Goal: Task Accomplishment & Management: Use online tool/utility

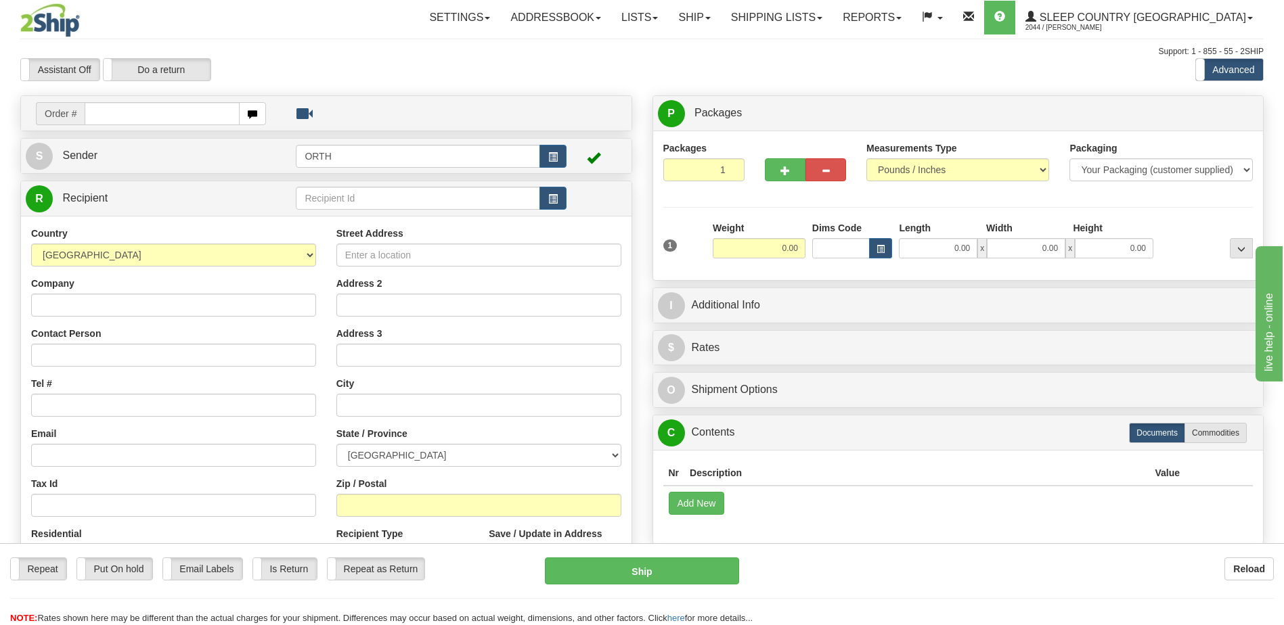
click at [179, 108] on input "text" at bounding box center [162, 113] width 154 height 23
type input "9000i034756"
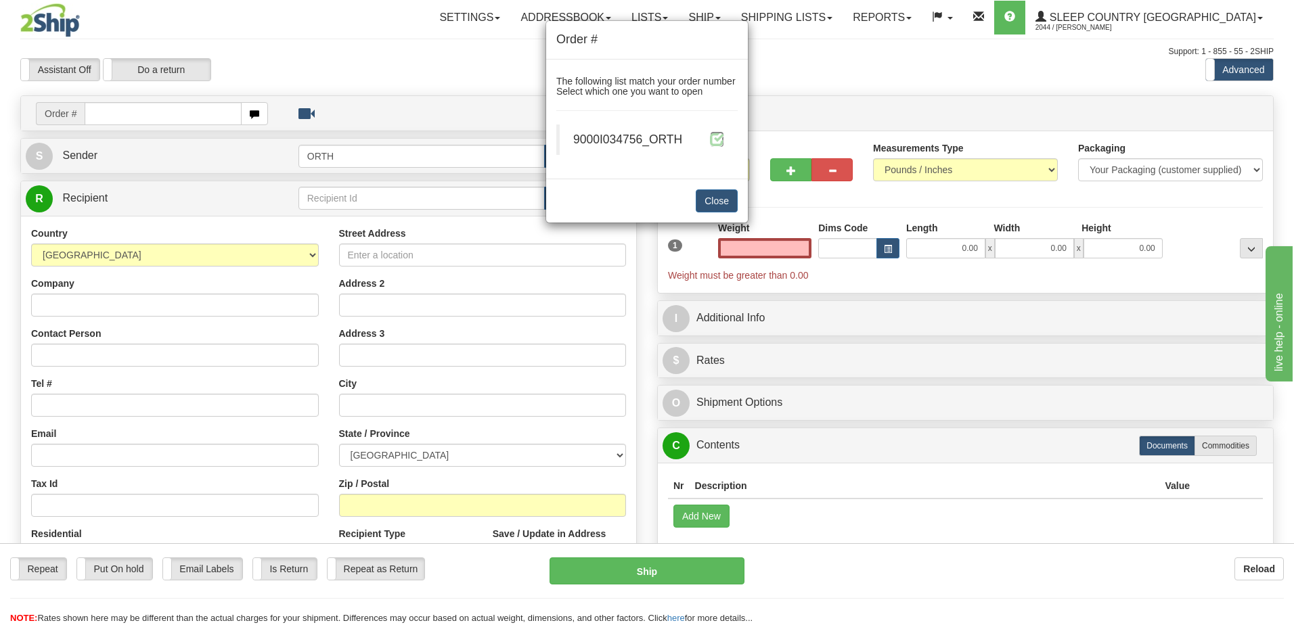
type input "0.00"
click at [715, 138] on span at bounding box center [717, 139] width 14 height 14
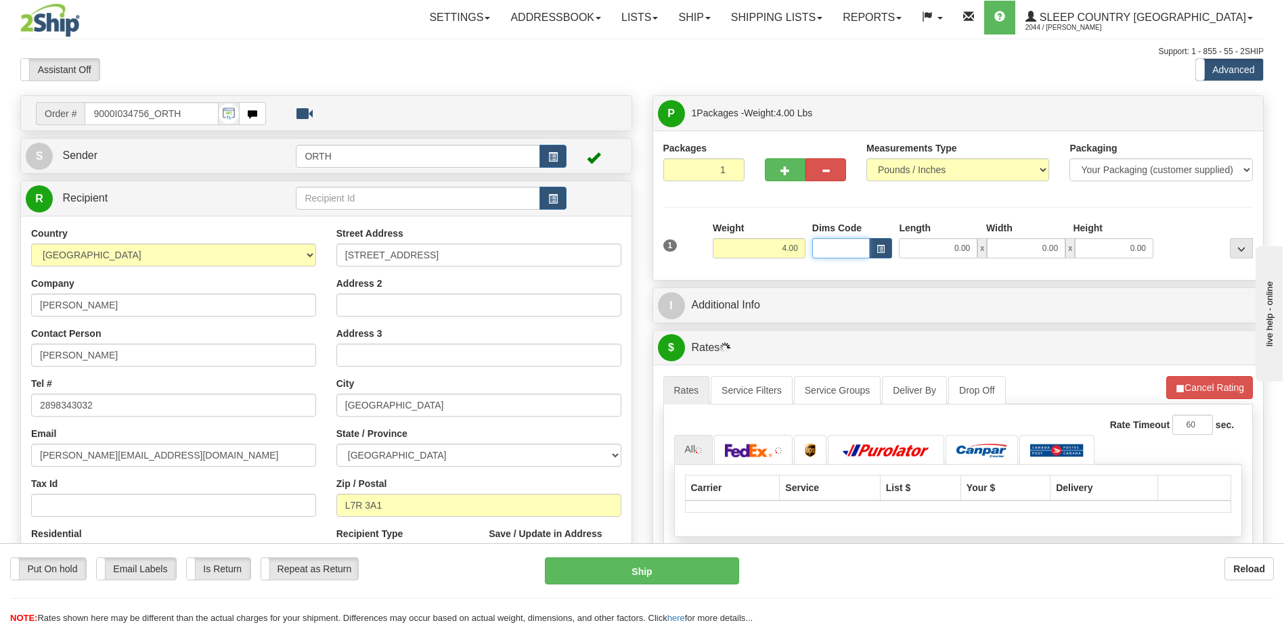
click at [820, 249] on input "Dims Code" at bounding box center [841, 248] width 58 height 20
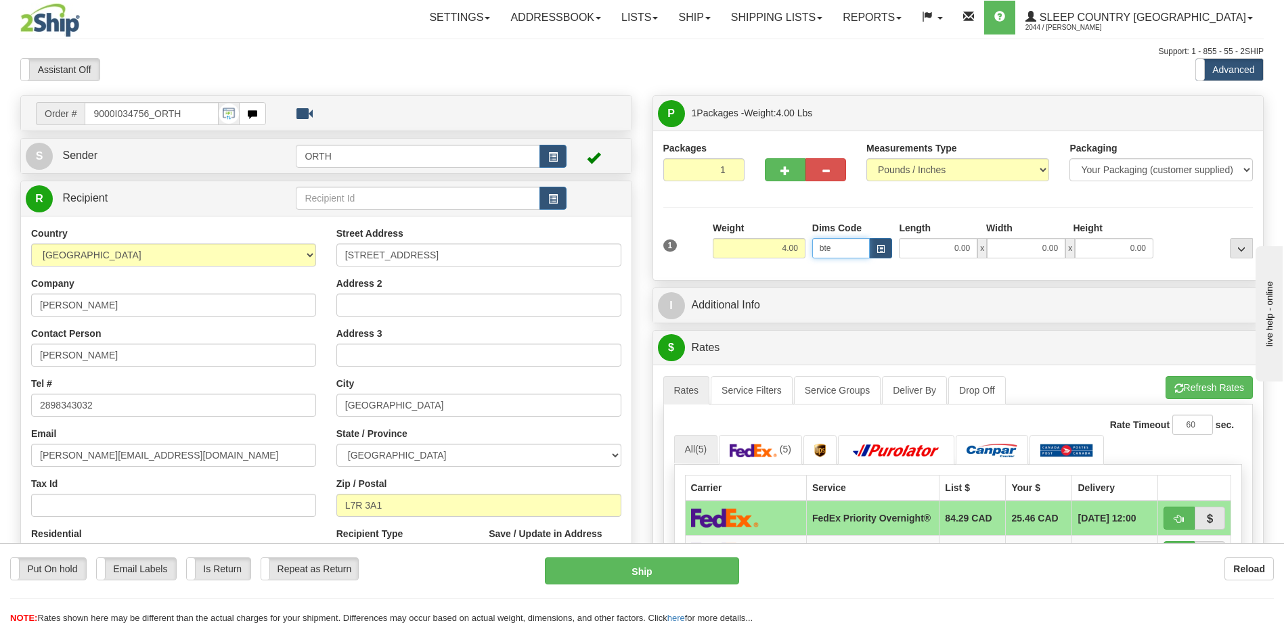
type input "bte"
click button "Delete" at bounding box center [0, 0] width 0 height 0
type input "15.00"
type input "5.00"
type input "25.00"
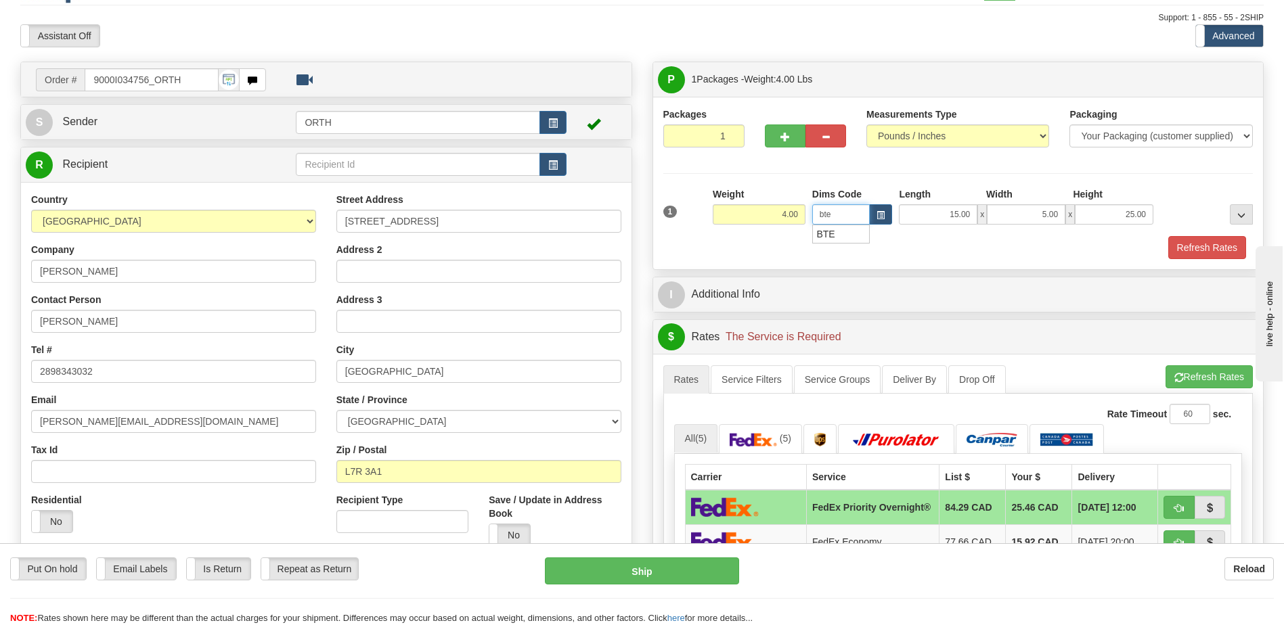
scroll to position [68, 0]
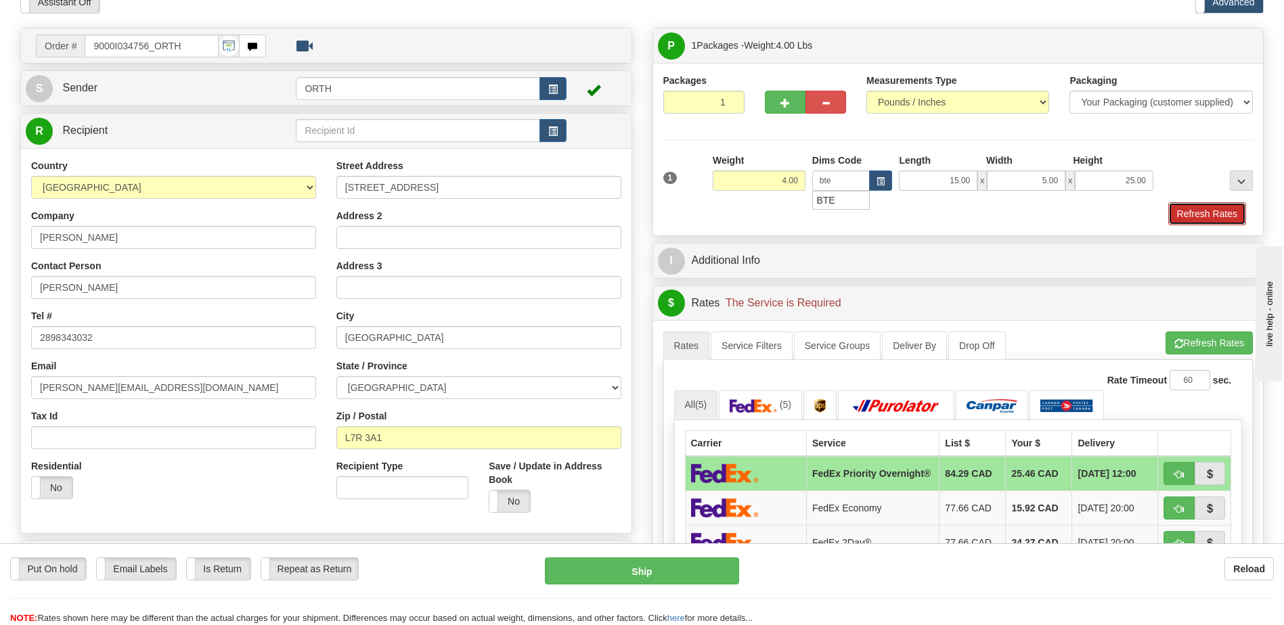
click at [1216, 206] on button "Refresh Rates" at bounding box center [1207, 213] width 78 height 23
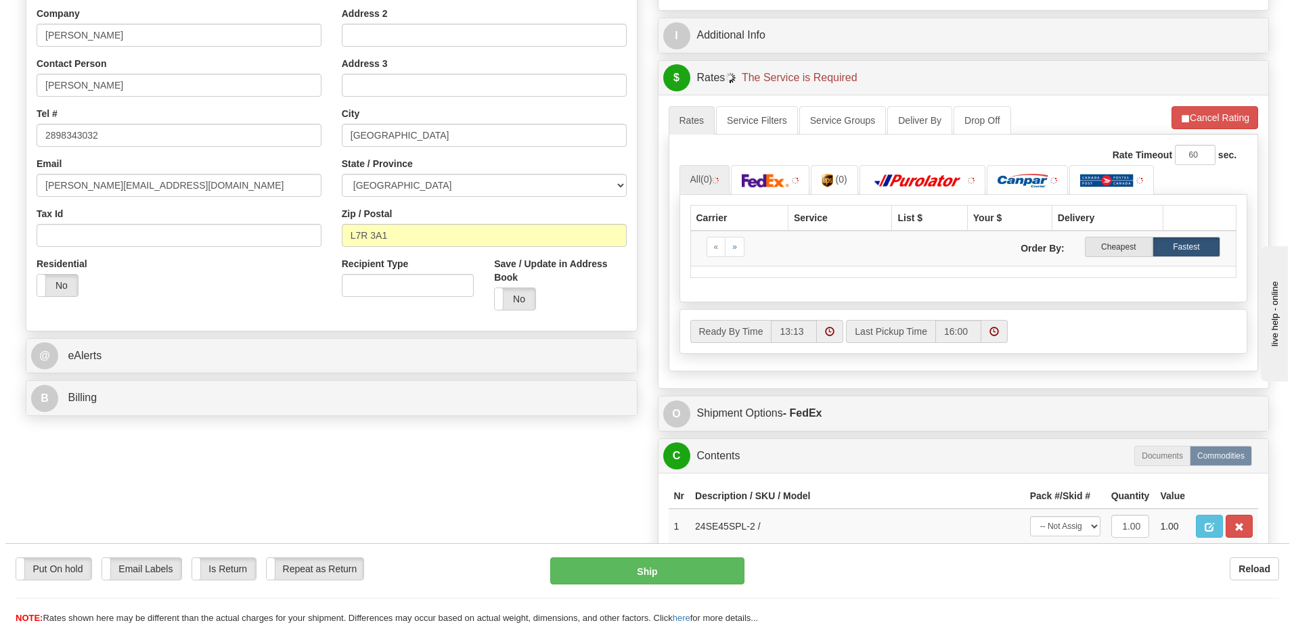
scroll to position [271, 0]
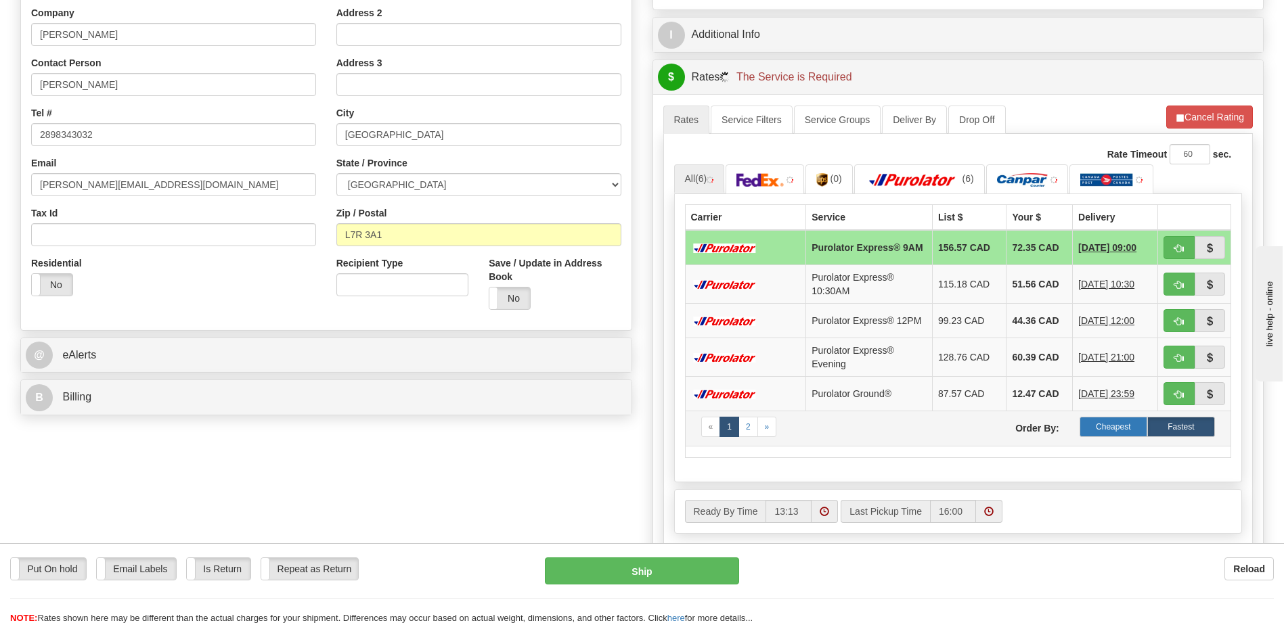
click at [1127, 434] on label "Cheapest" at bounding box center [1114, 427] width 68 height 20
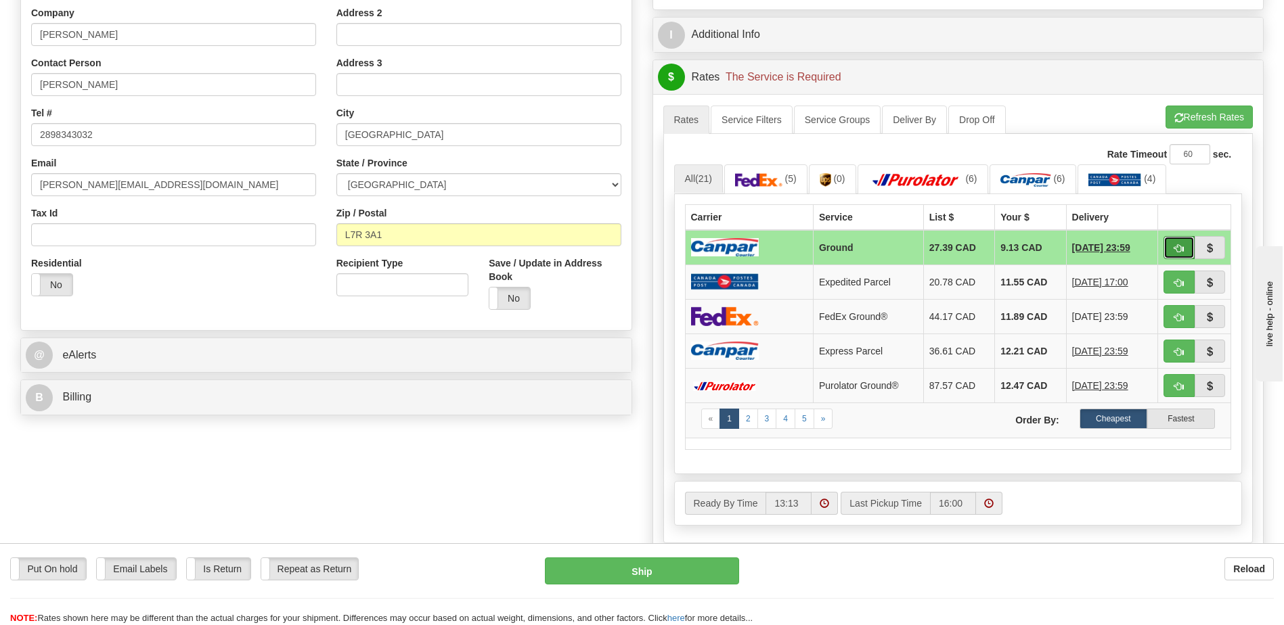
click at [1192, 243] on button "button" at bounding box center [1178, 247] width 31 height 23
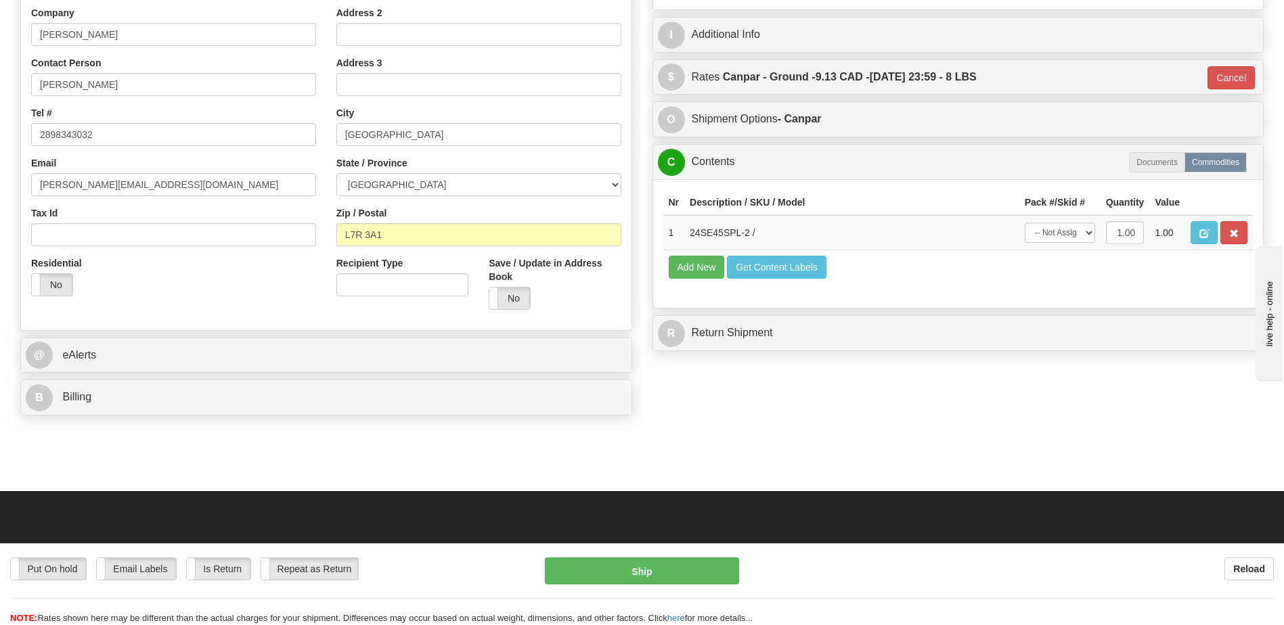
type input "1"
click at [761, 257] on button "Get Content Labels" at bounding box center [776, 267] width 99 height 23
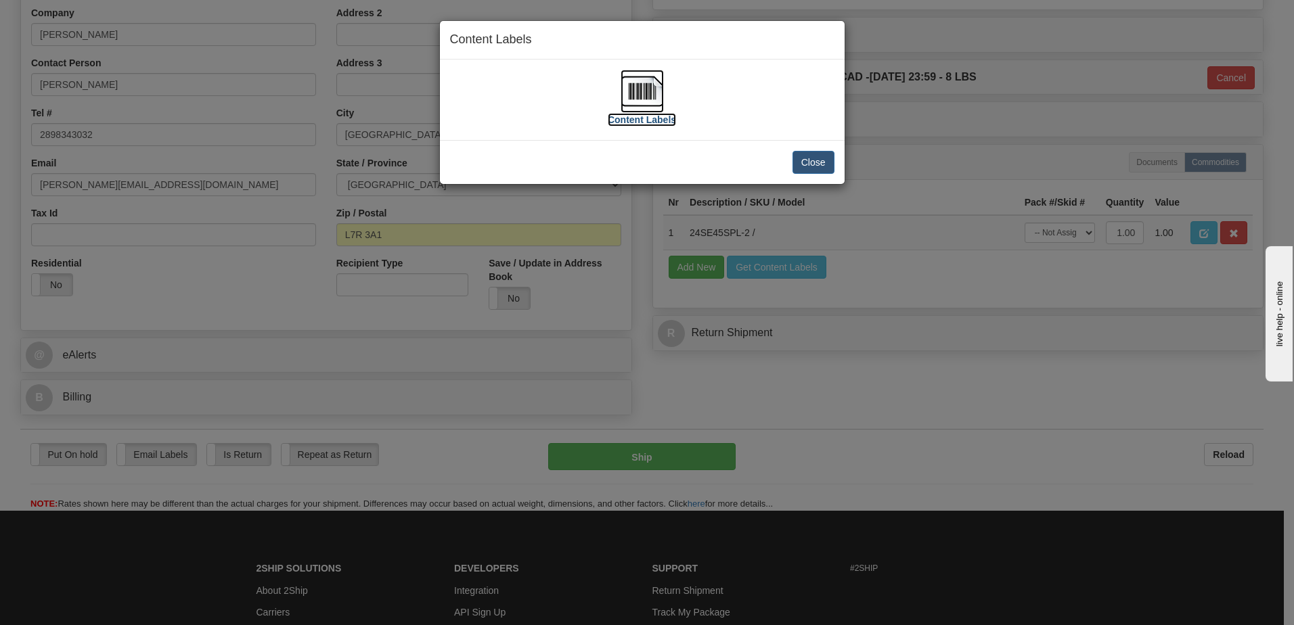
click at [652, 93] on img at bounding box center [642, 91] width 43 height 43
click at [822, 163] on button "Close" at bounding box center [814, 162] width 42 height 23
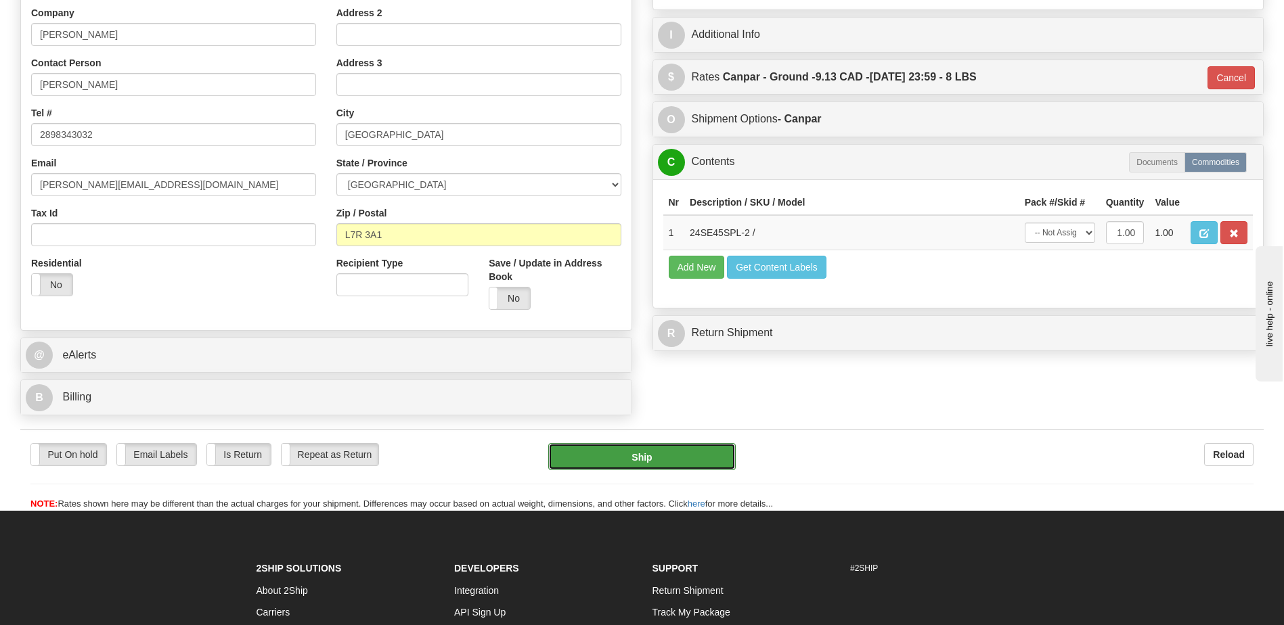
click at [678, 468] on button "Ship" at bounding box center [641, 456] width 187 height 27
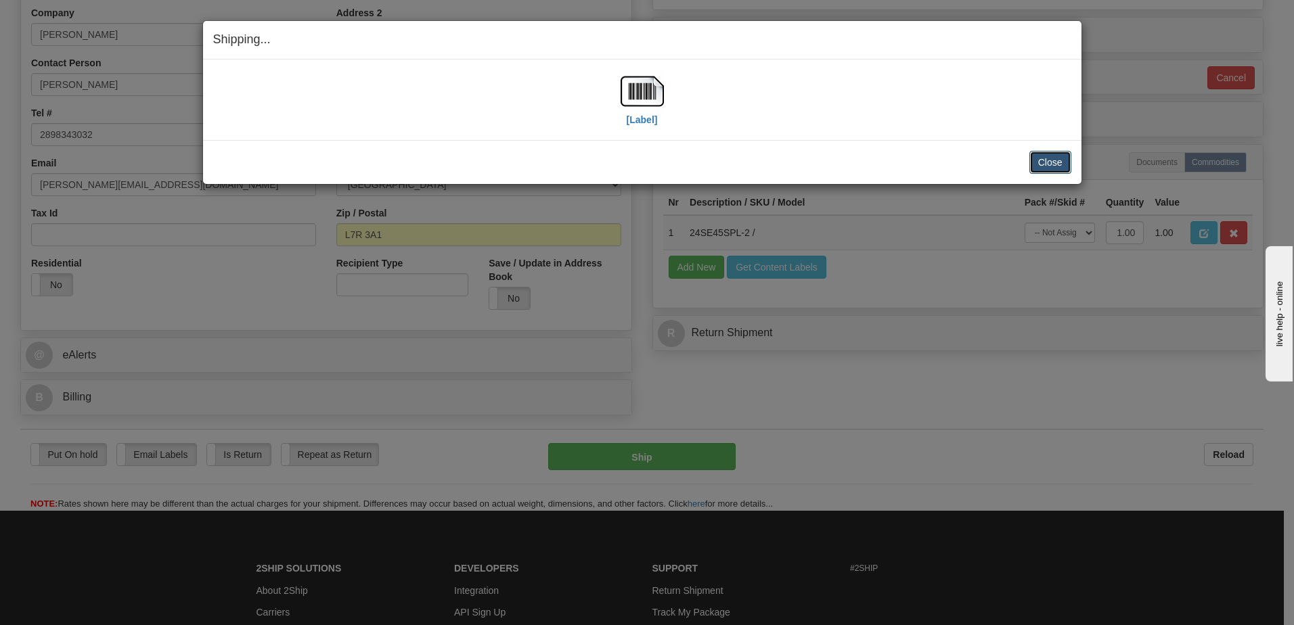
click at [1042, 160] on button "Close" at bounding box center [1050, 162] width 42 height 23
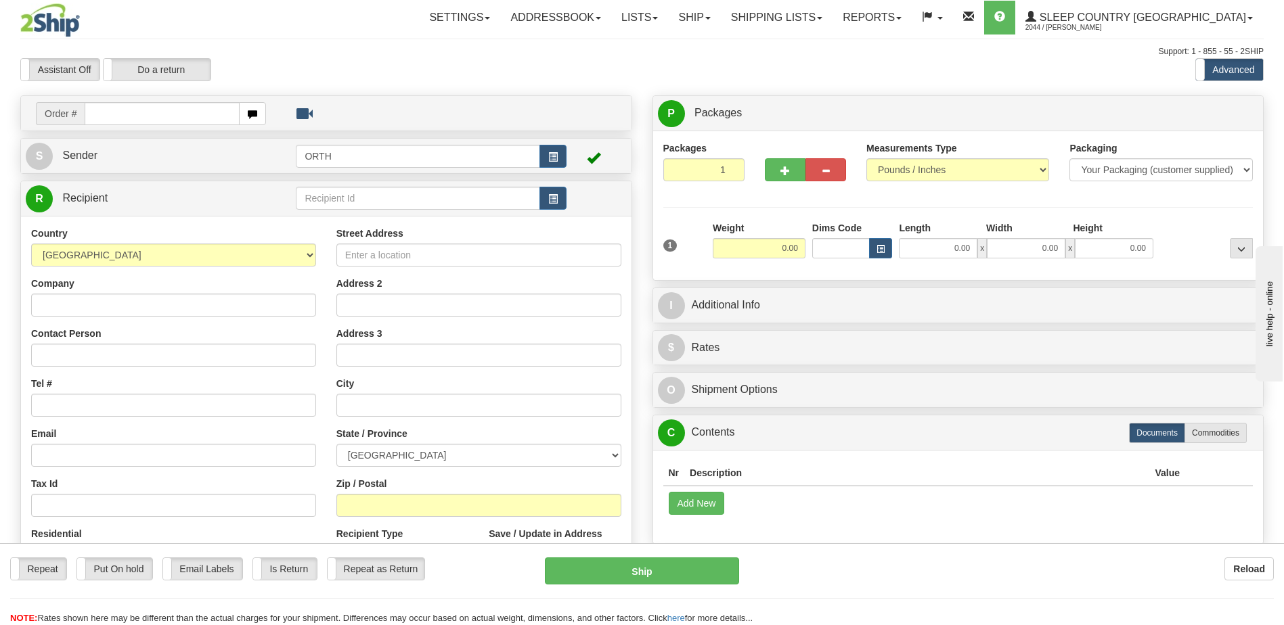
click at [119, 114] on input "text" at bounding box center [162, 113] width 154 height 23
click at [120, 114] on input "text" at bounding box center [162, 113] width 154 height 23
type input "9000i032352"
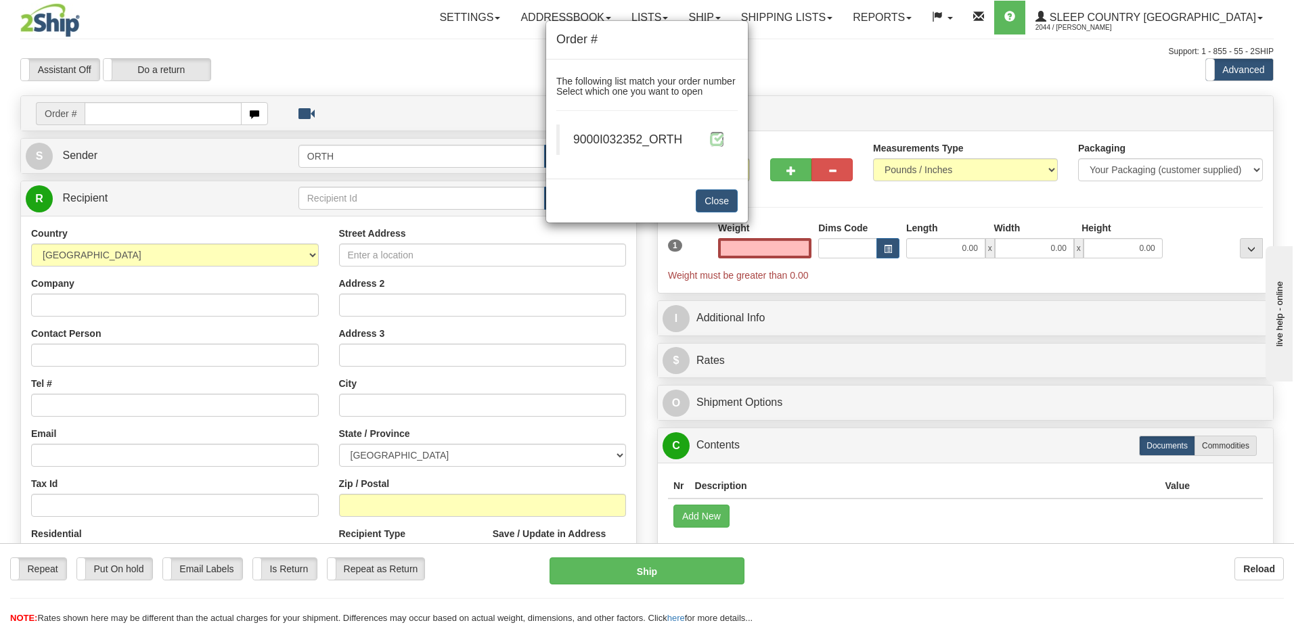
type input "0.00"
click at [724, 140] on span at bounding box center [717, 139] width 14 height 14
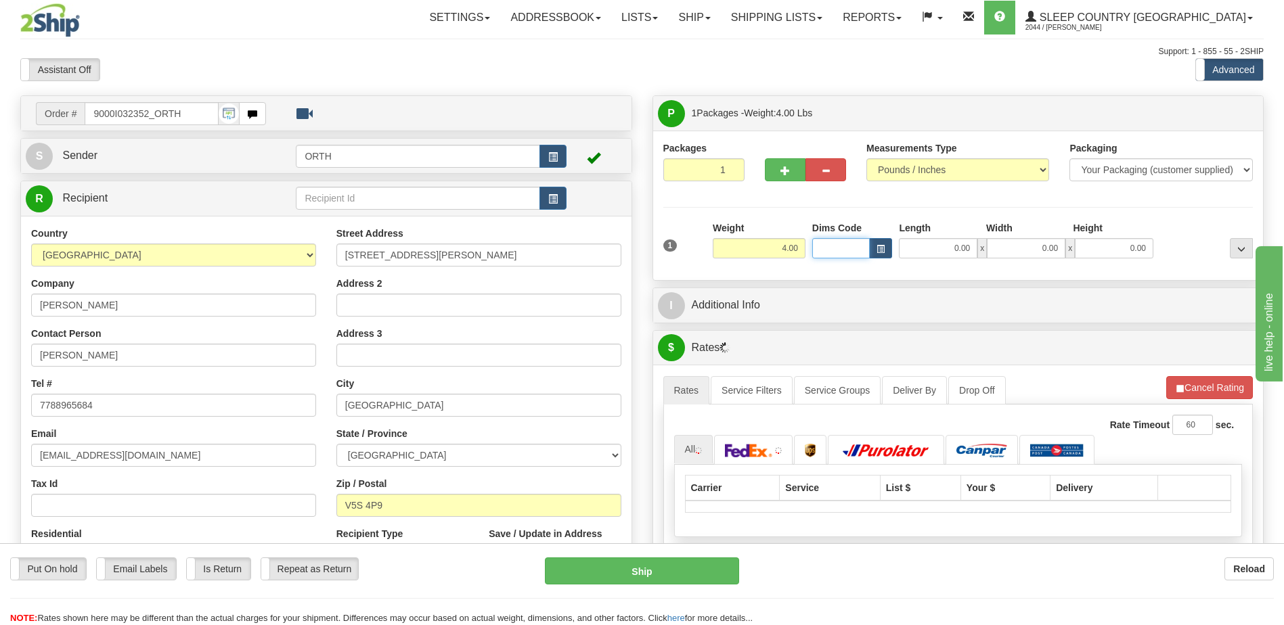
click at [827, 245] on input "Dims Code" at bounding box center [841, 248] width 58 height 20
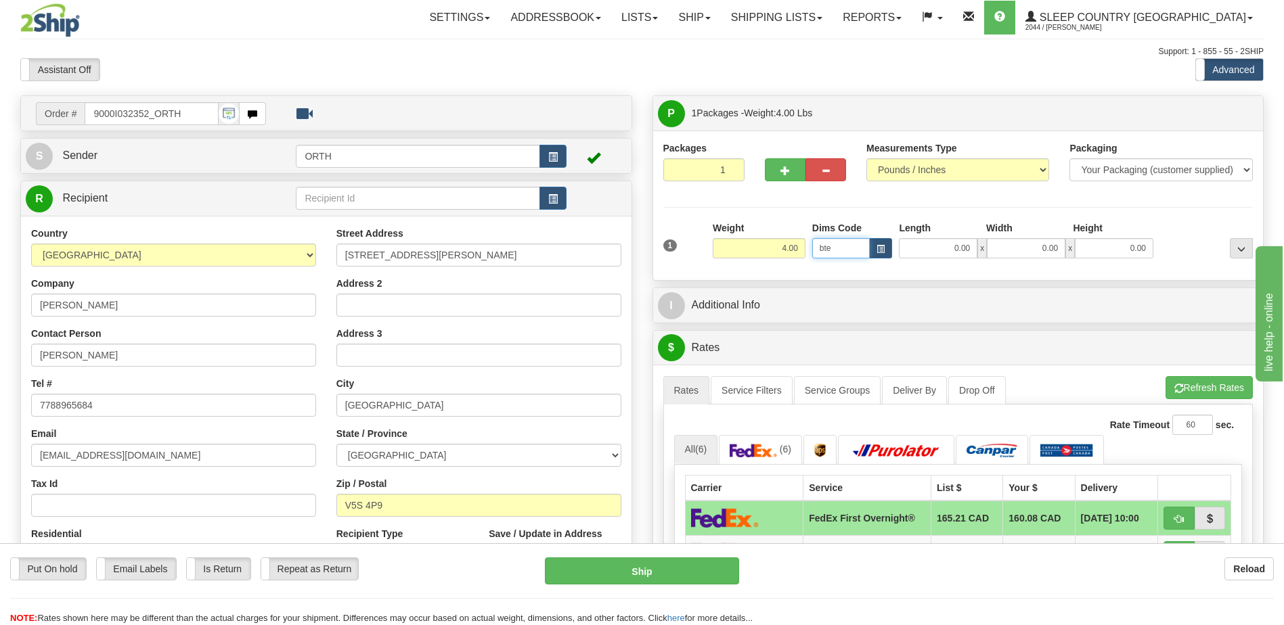
type input "bte"
click button "Delete" at bounding box center [0, 0] width 0 height 0
type input "15.00"
type input "5.00"
type input "25.00"
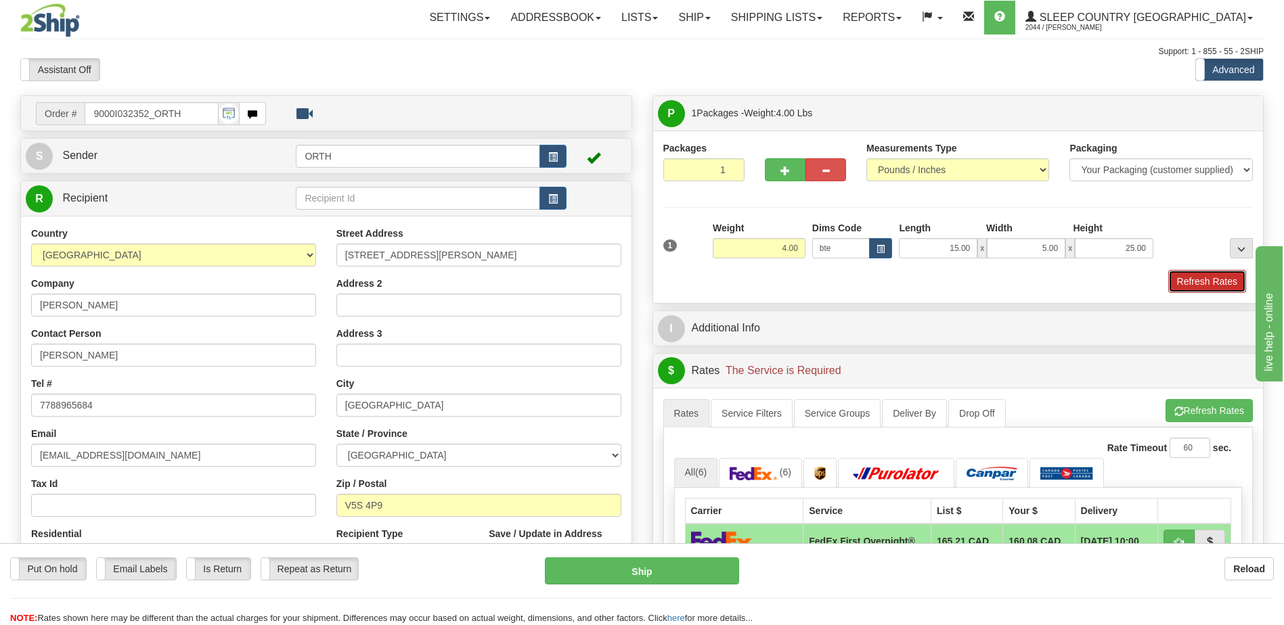
click at [1226, 280] on button "Refresh Rates" at bounding box center [1207, 281] width 78 height 23
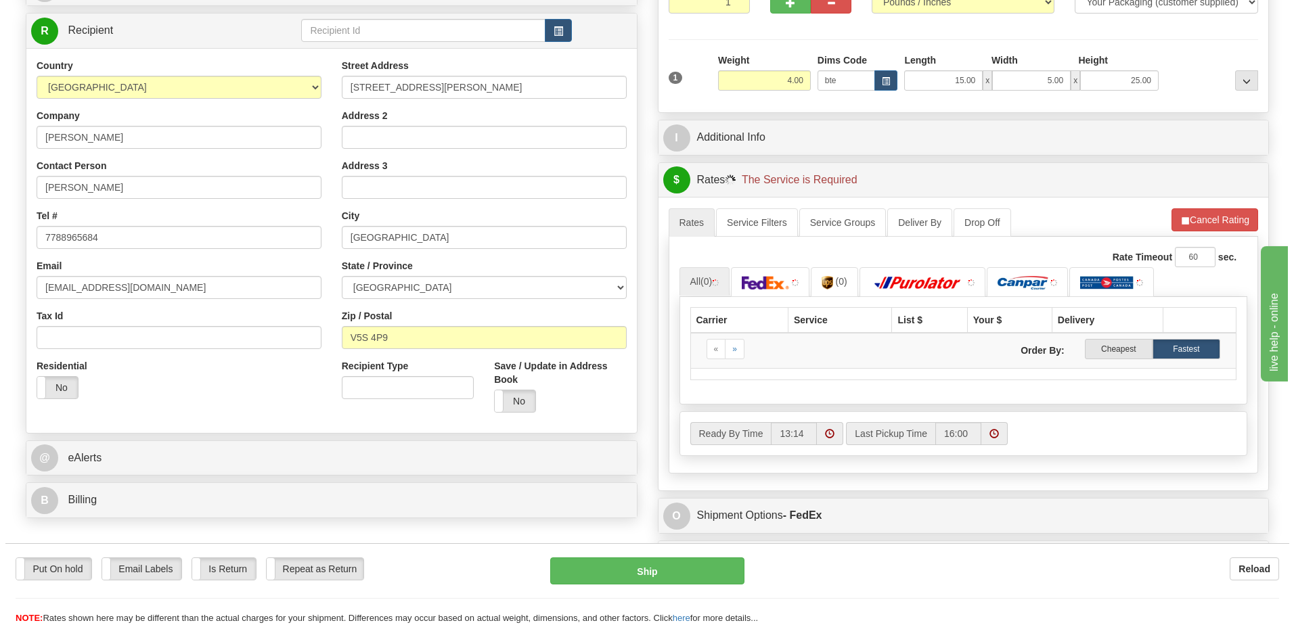
scroll to position [203, 0]
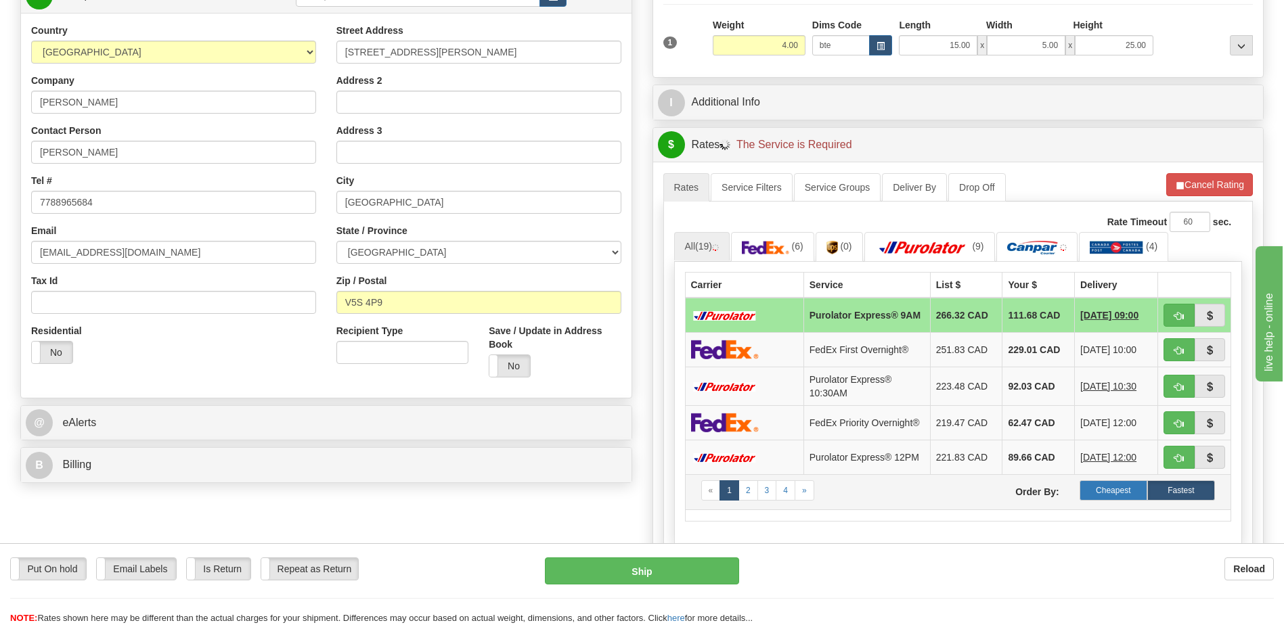
click at [1113, 501] on label "Cheapest" at bounding box center [1114, 491] width 68 height 20
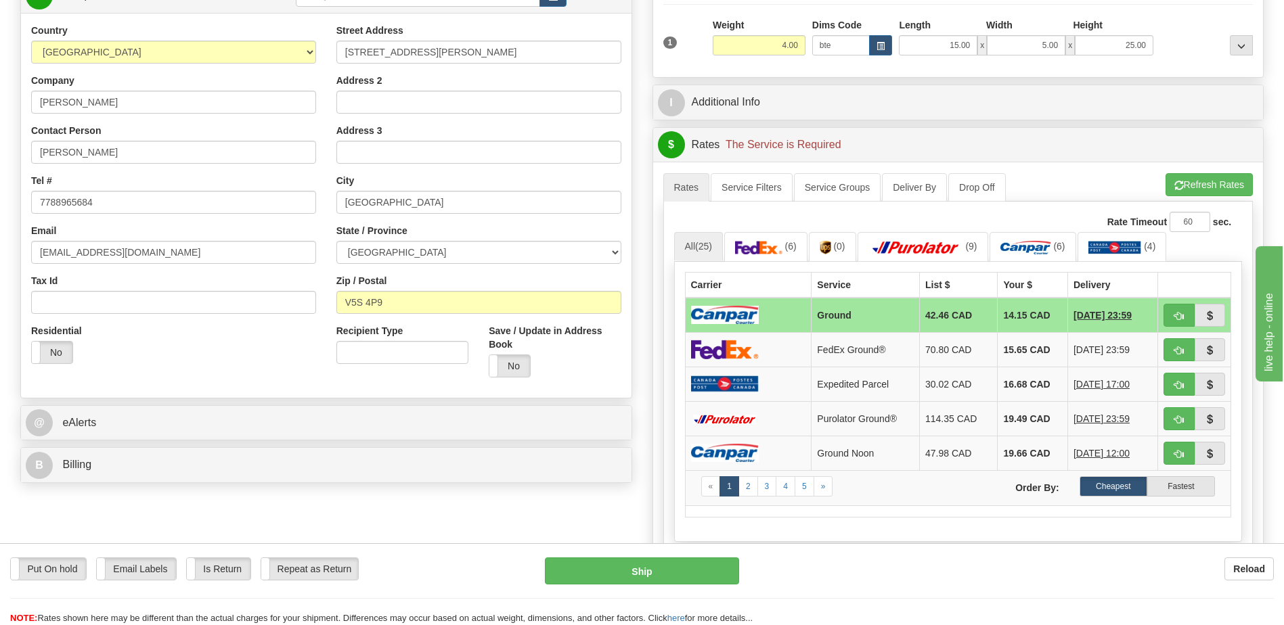
click at [1105, 486] on label "Cheapest" at bounding box center [1114, 486] width 68 height 20
click at [1172, 317] on button "button" at bounding box center [1178, 315] width 31 height 23
type input "1"
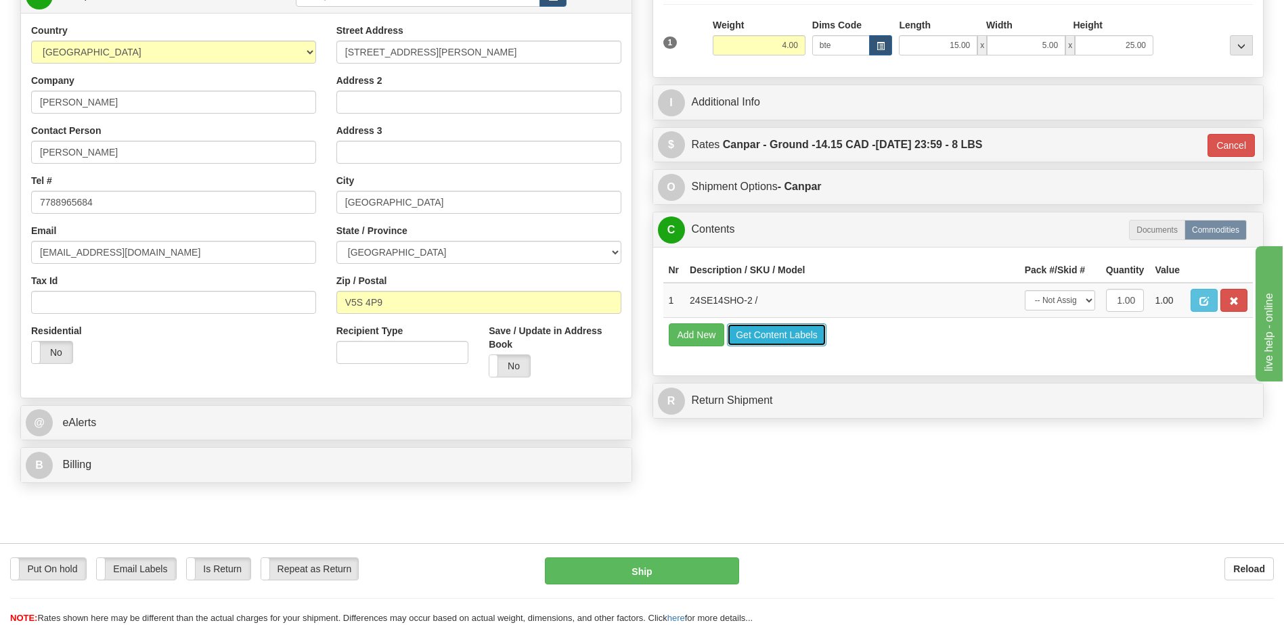
click at [777, 329] on button "Get Content Labels" at bounding box center [776, 335] width 99 height 23
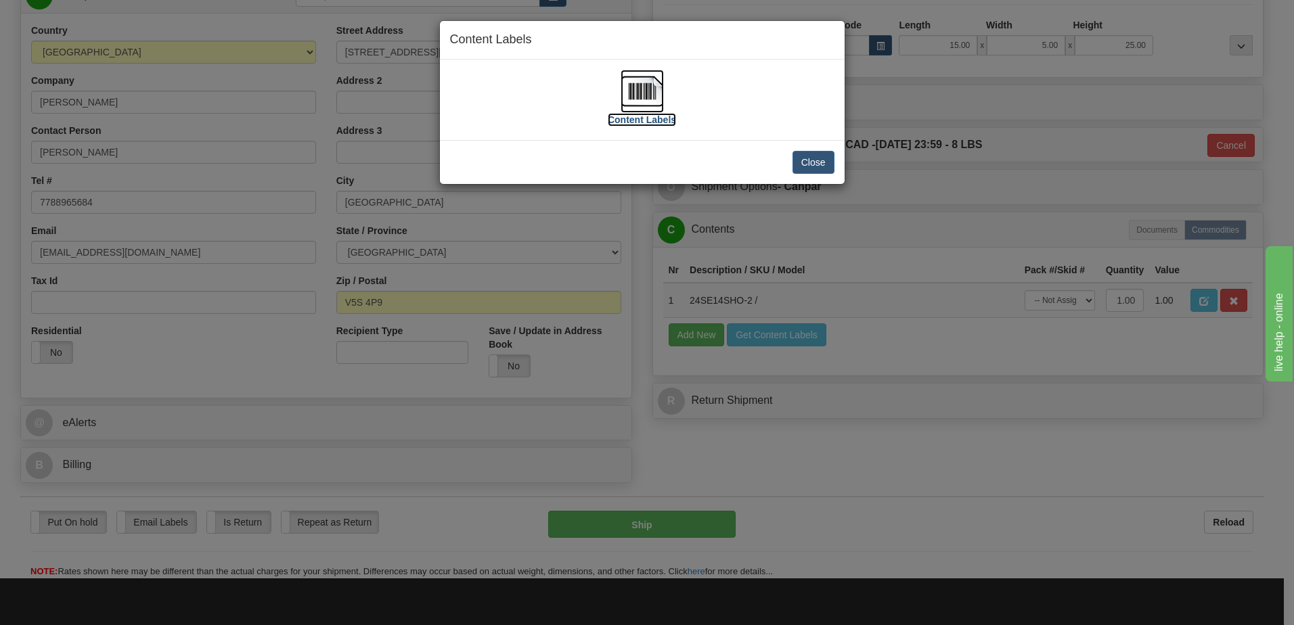
click at [625, 93] on img at bounding box center [642, 91] width 43 height 43
click at [812, 163] on button "Close" at bounding box center [814, 162] width 42 height 23
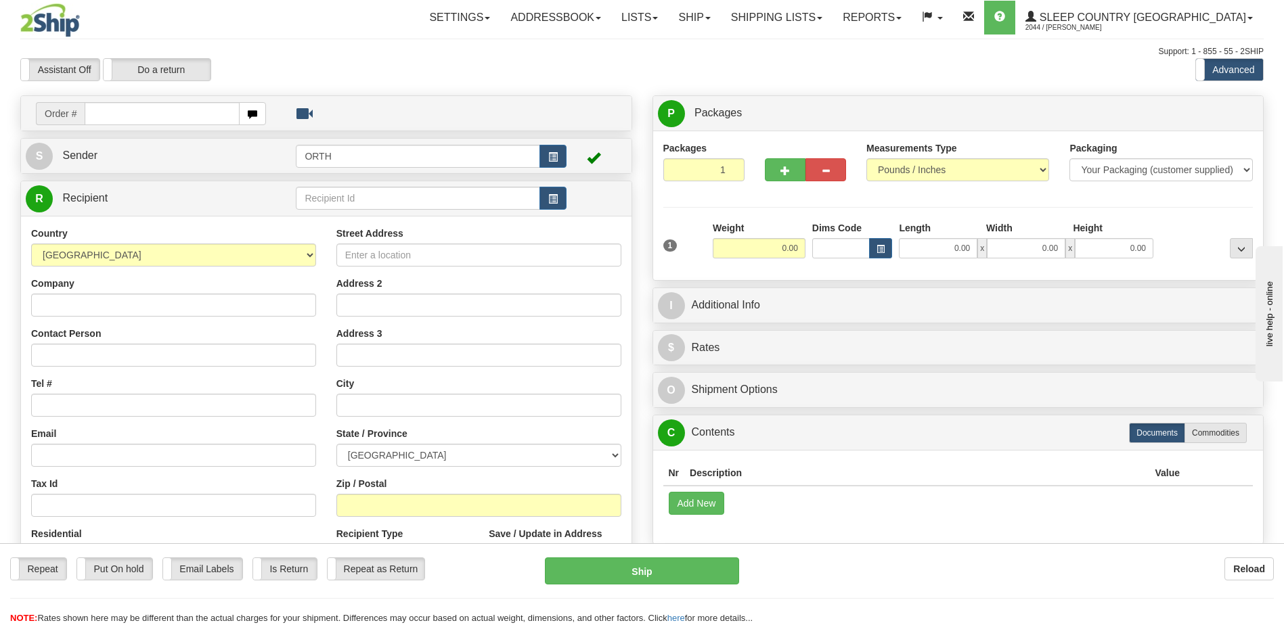
click at [173, 115] on input "text" at bounding box center [162, 113] width 154 height 23
type input "9008i032401"
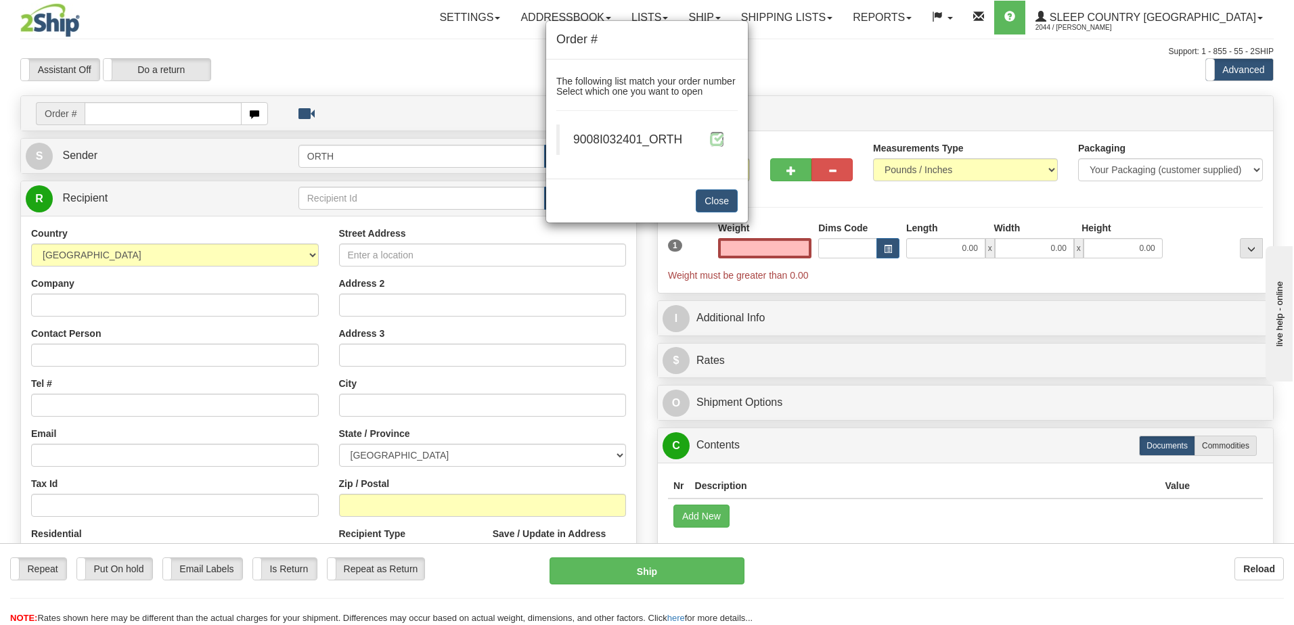
type input "0.00"
click at [716, 138] on span at bounding box center [717, 139] width 14 height 14
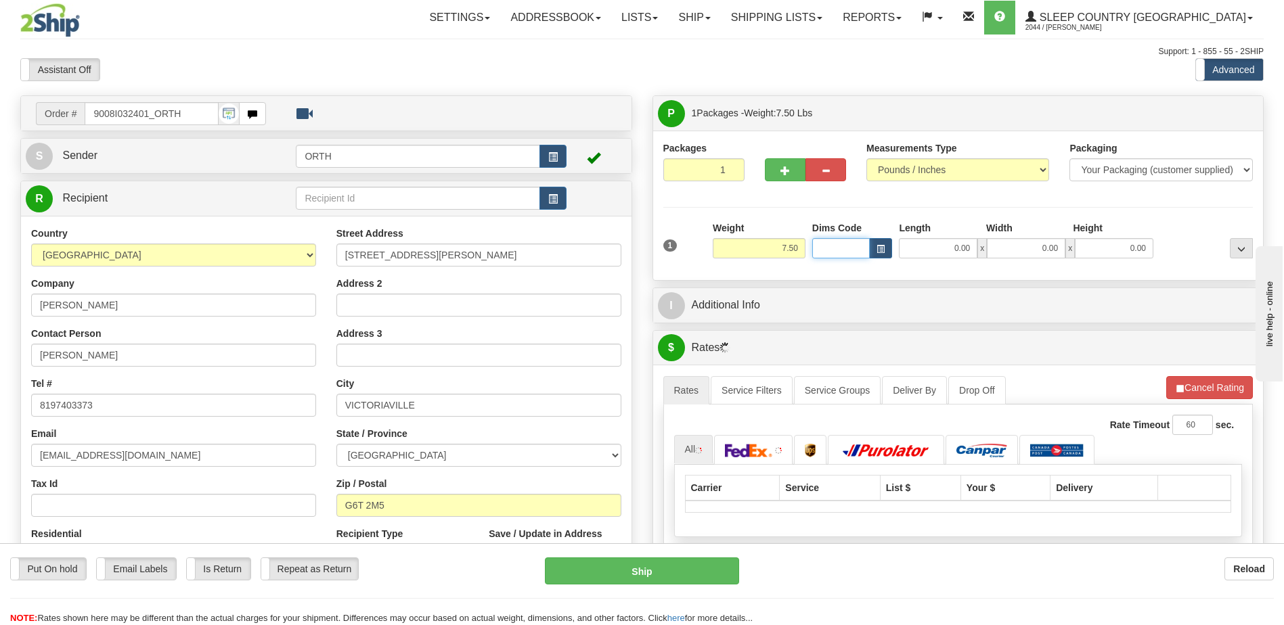
click at [834, 254] on input "Dims Code" at bounding box center [841, 248] width 58 height 20
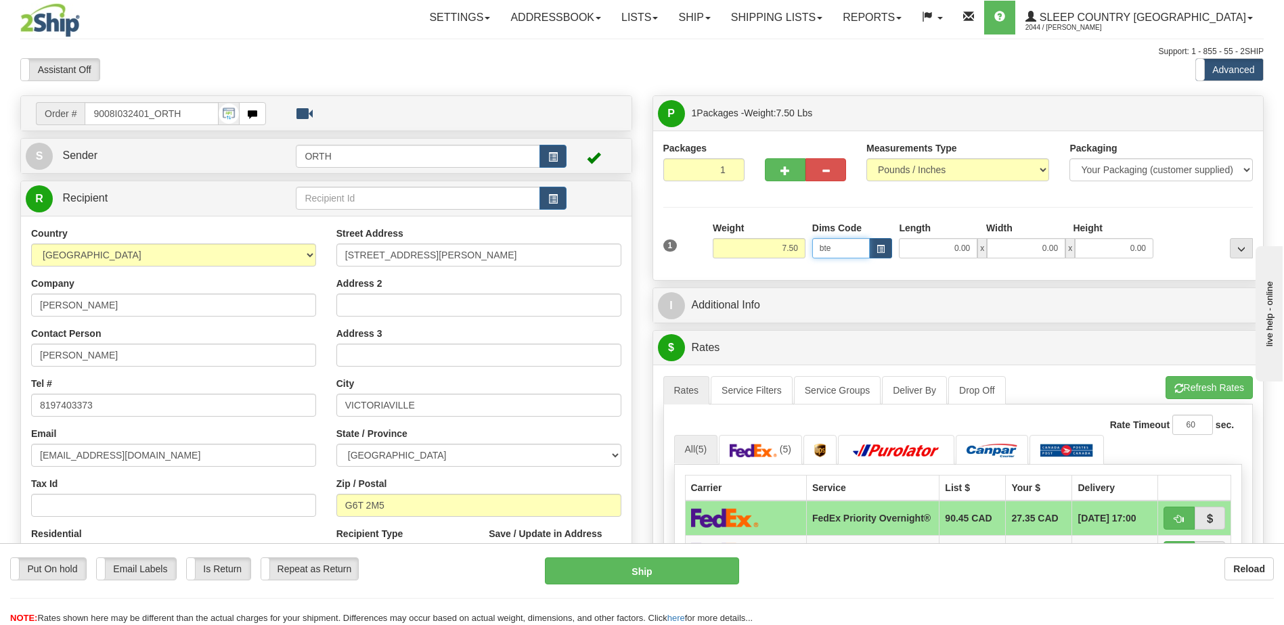
type input "bte"
click button "Delete" at bounding box center [0, 0] width 0 height 0
type input "15.00"
type input "5.00"
type input "25.00"
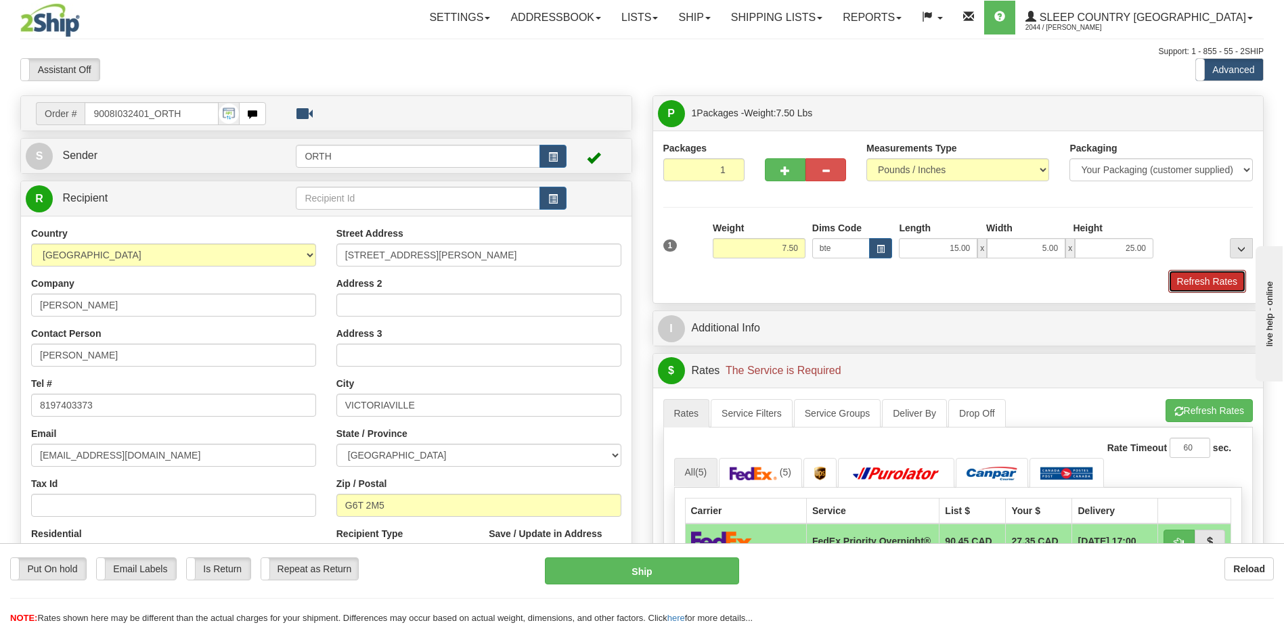
click at [1209, 288] on button "Refresh Rates" at bounding box center [1207, 281] width 78 height 23
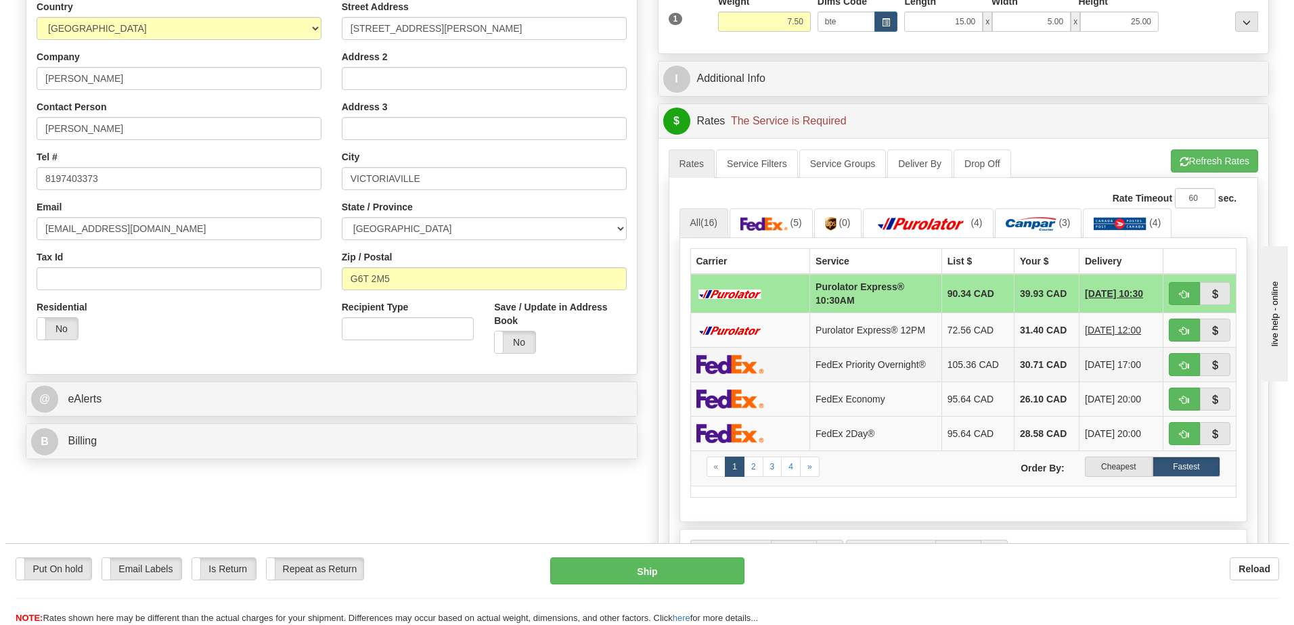
scroll to position [203, 0]
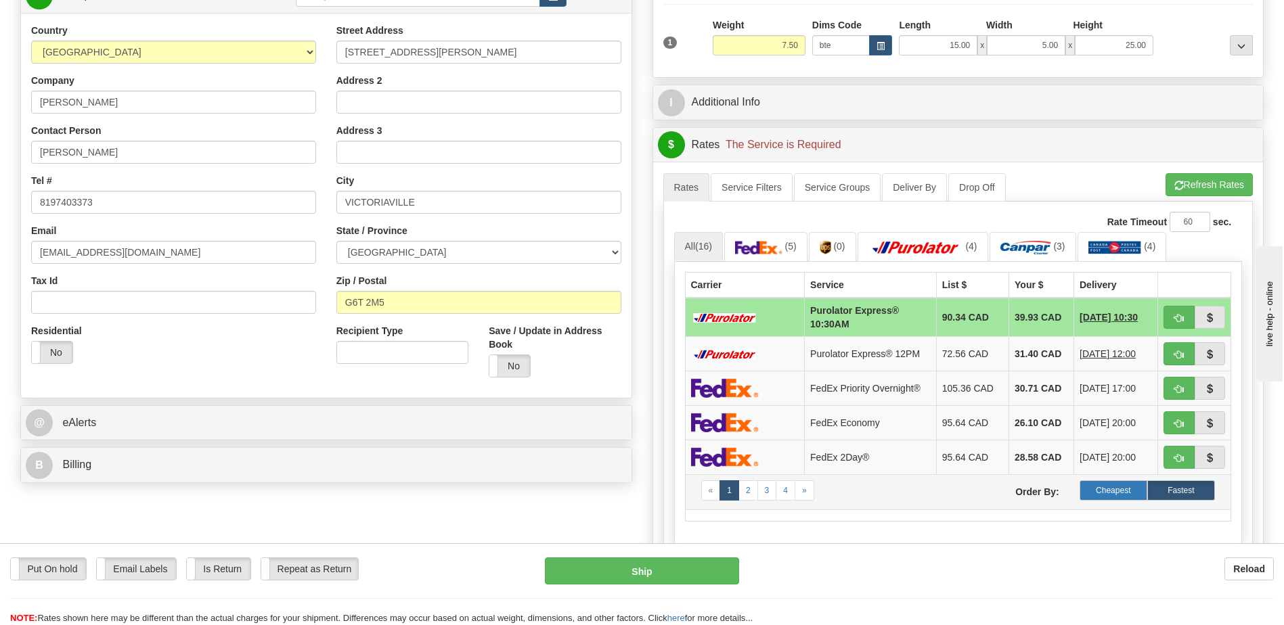
click at [1131, 486] on label "Cheapest" at bounding box center [1114, 491] width 68 height 20
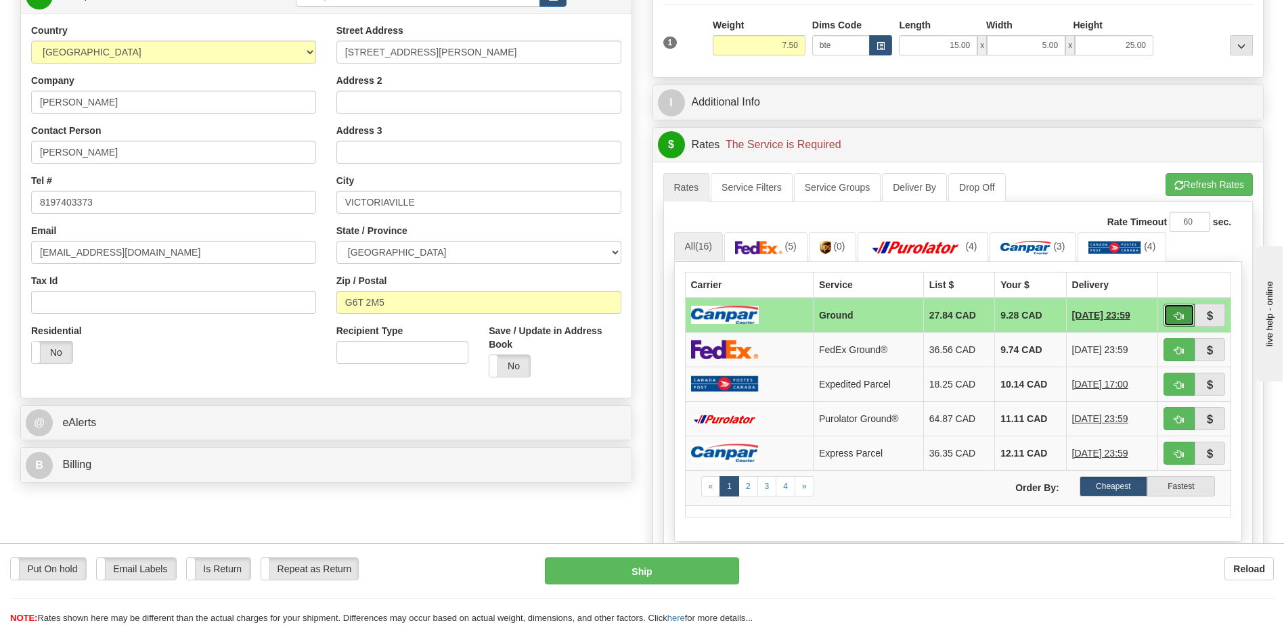
click at [1182, 313] on span "button" at bounding box center [1178, 316] width 9 height 9
type input "1"
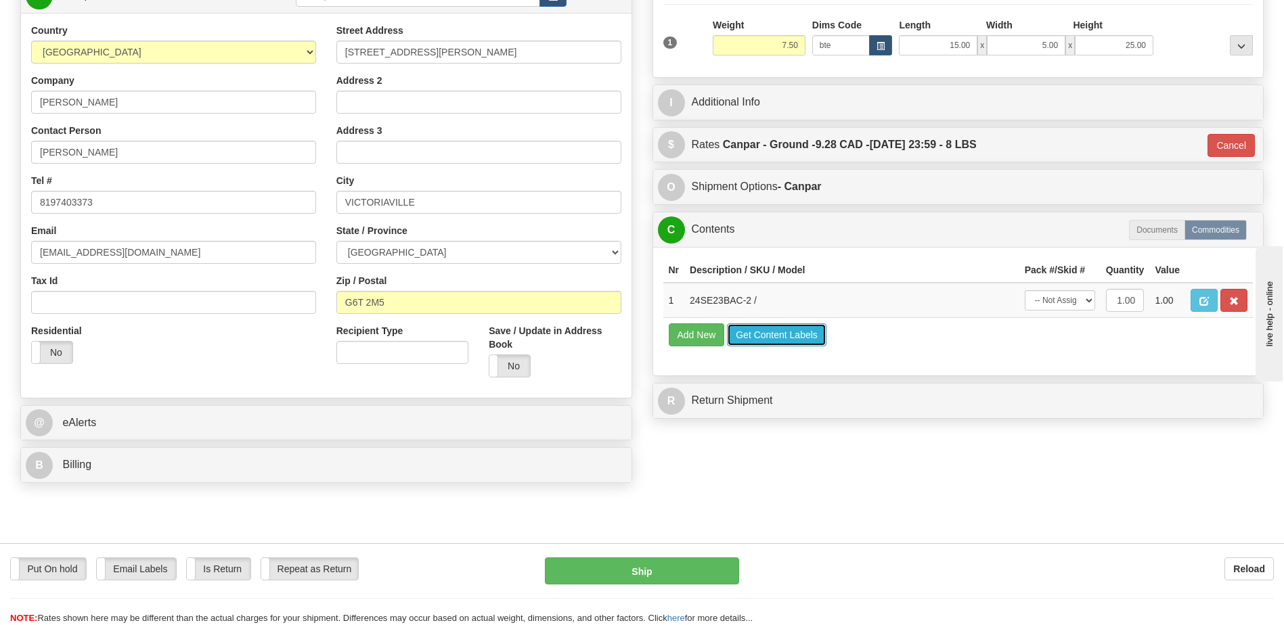
click at [774, 335] on button "Get Content Labels" at bounding box center [776, 335] width 99 height 23
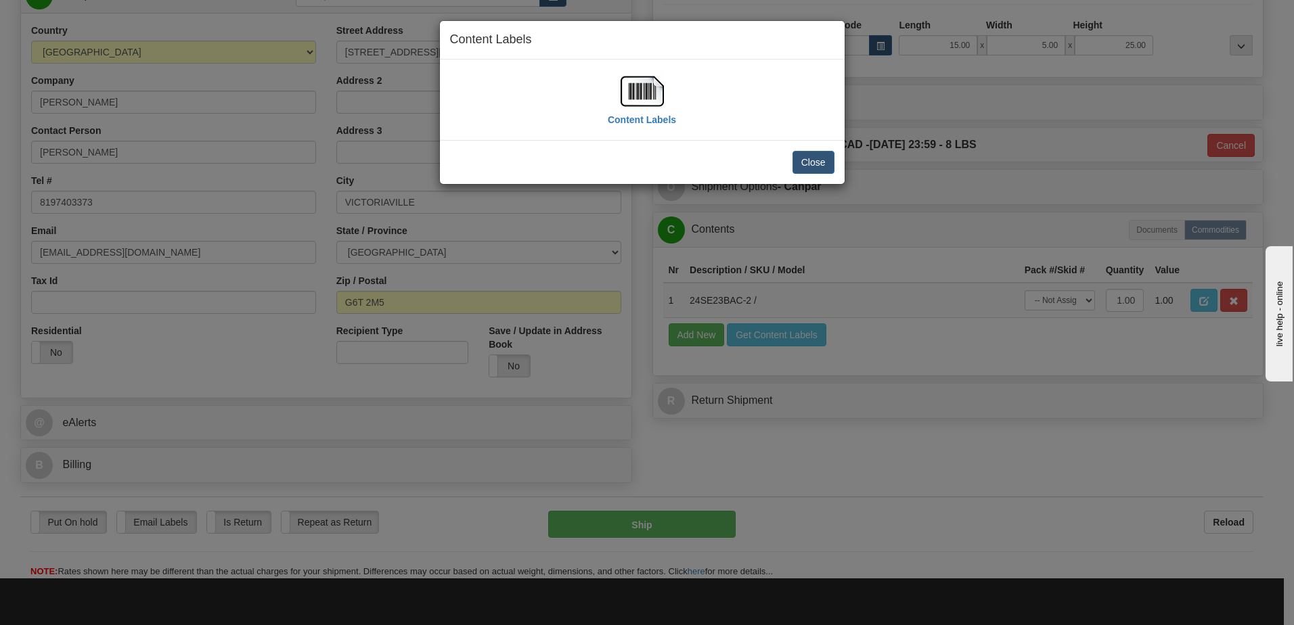
click at [637, 90] on img at bounding box center [642, 91] width 43 height 43
click at [809, 153] on button "Close" at bounding box center [814, 162] width 42 height 23
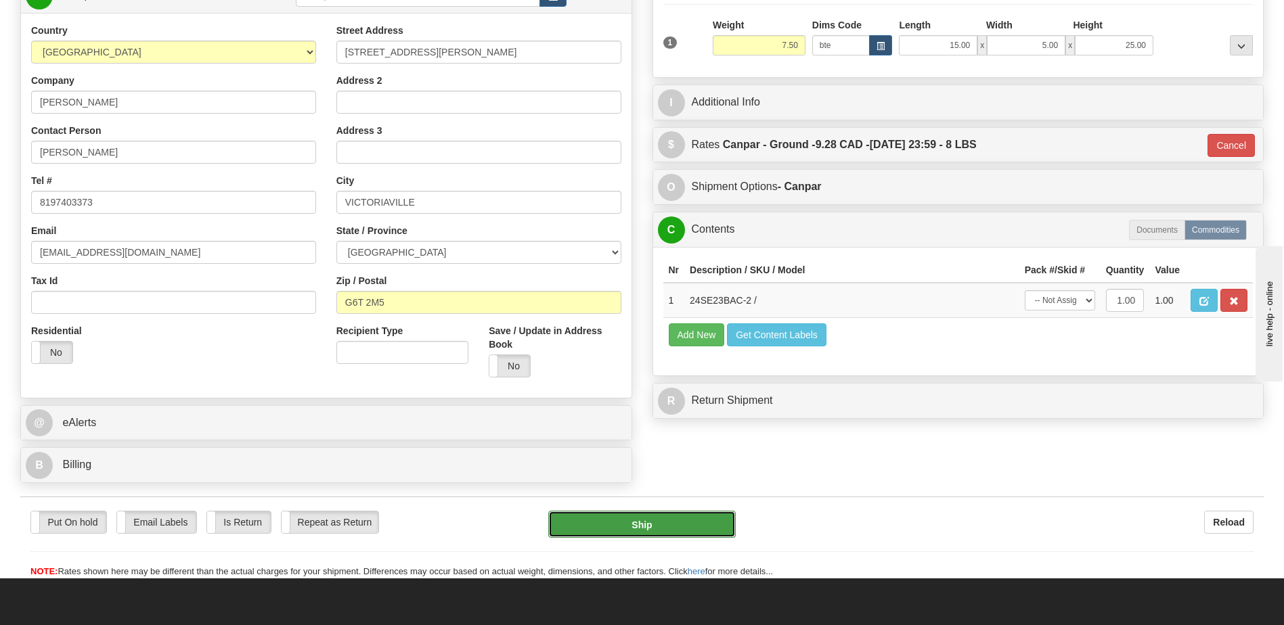
click at [639, 533] on button "Ship" at bounding box center [641, 524] width 187 height 27
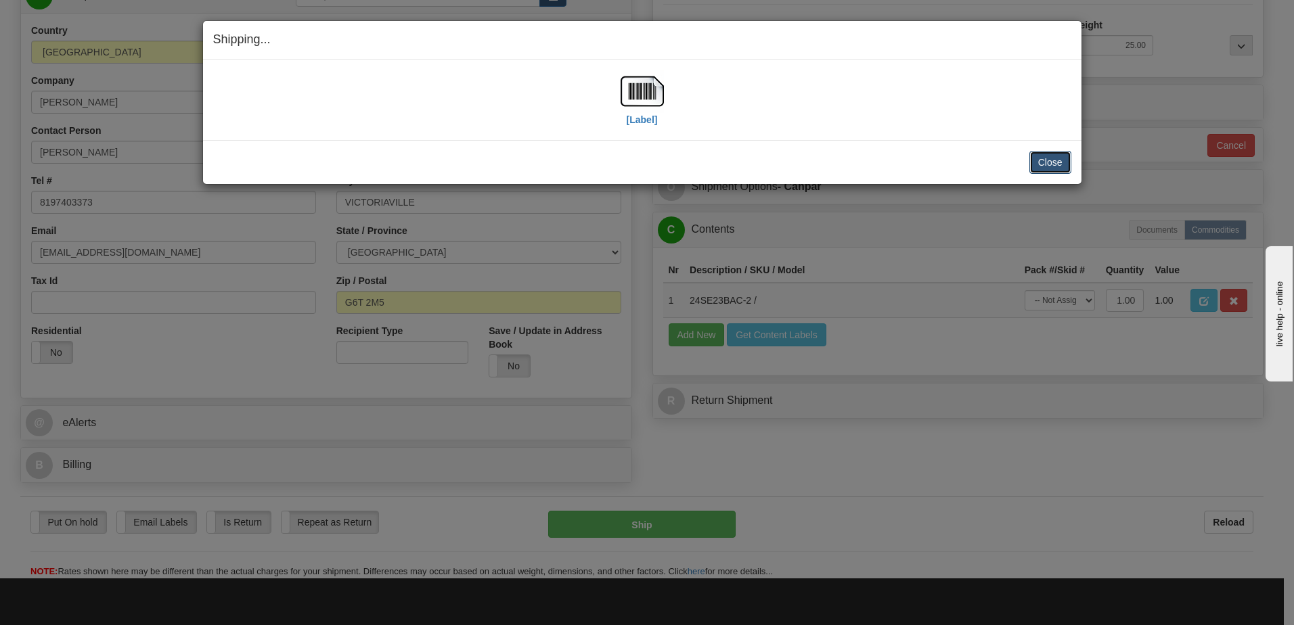
click at [1047, 169] on button "Close" at bounding box center [1050, 162] width 42 height 23
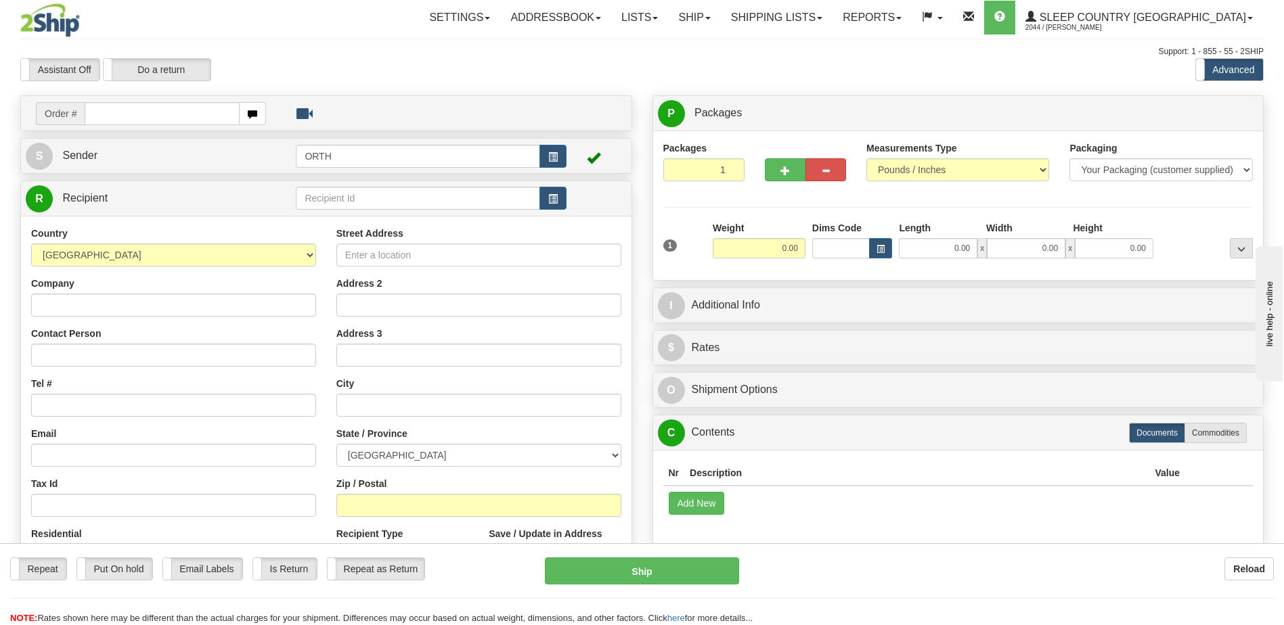
click at [172, 118] on input "text" at bounding box center [162, 113] width 154 height 23
type input "9000i033835"
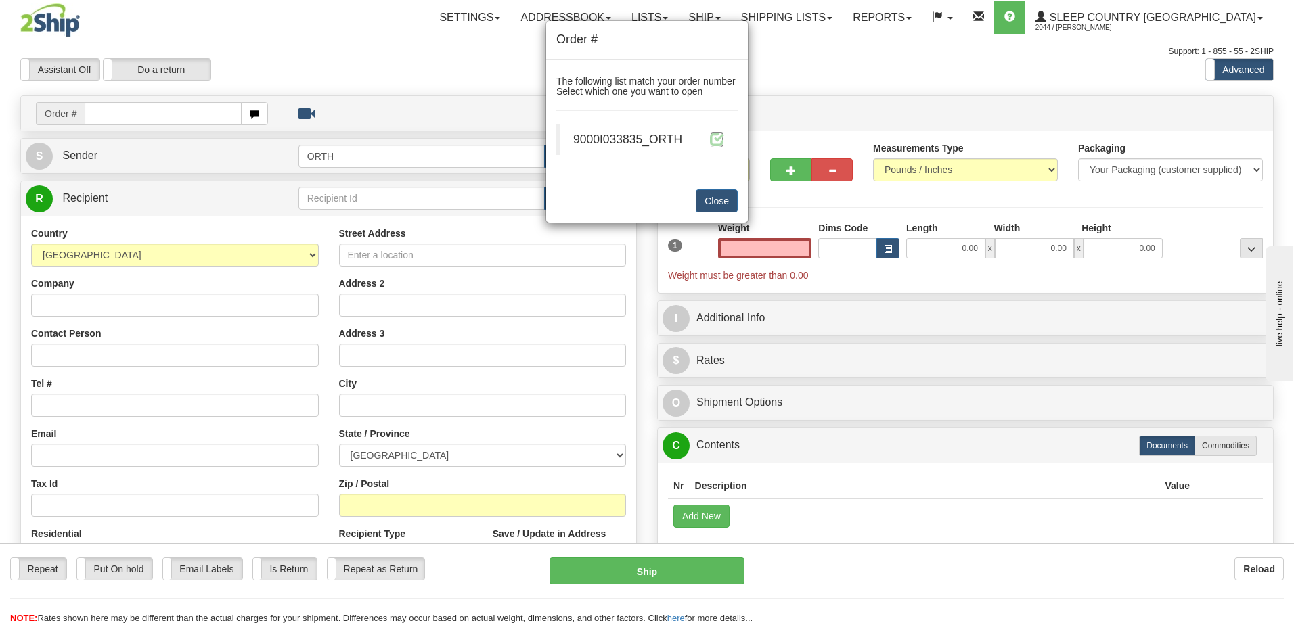
type input "0.00"
click at [713, 144] on span at bounding box center [717, 139] width 14 height 14
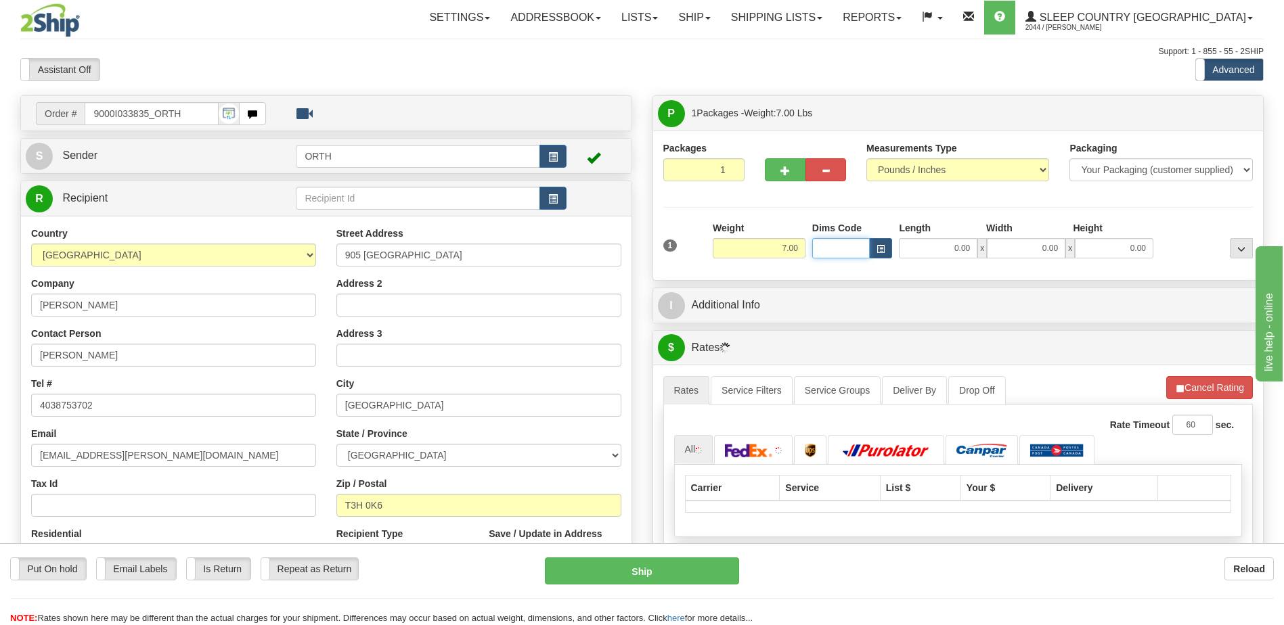
click at [840, 245] on input "Dims Code" at bounding box center [841, 248] width 58 height 20
type input "bte"
click button "Delete" at bounding box center [0, 0] width 0 height 0
type input "15.00"
type input "5.00"
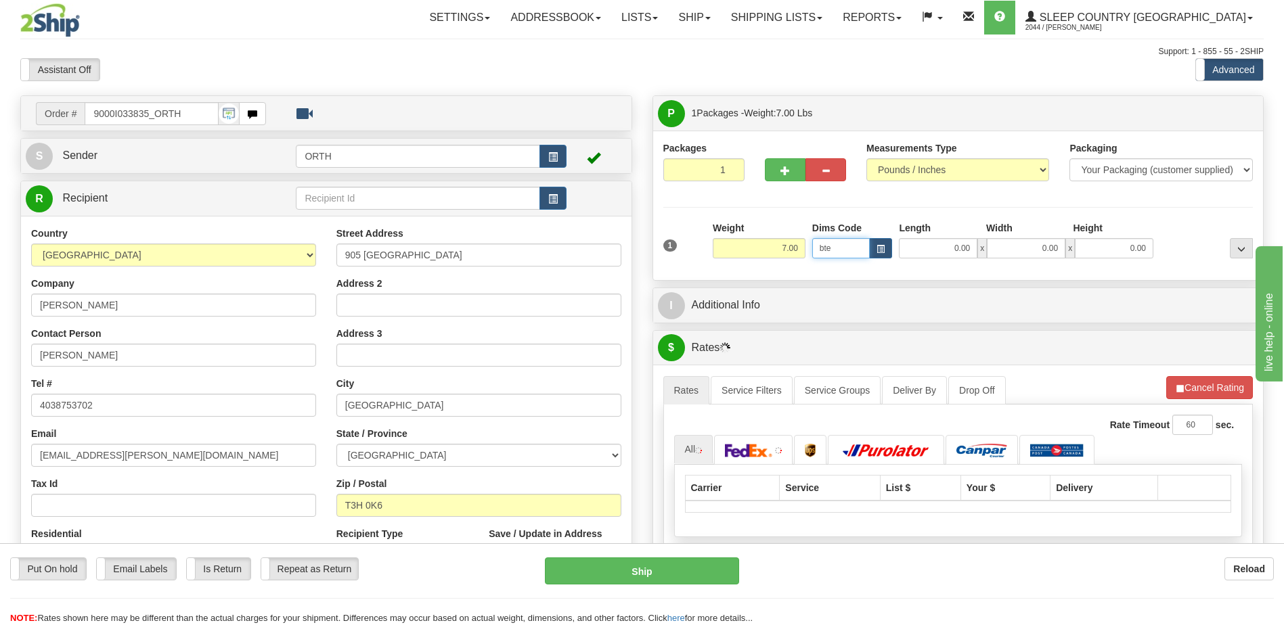
type input "25.00"
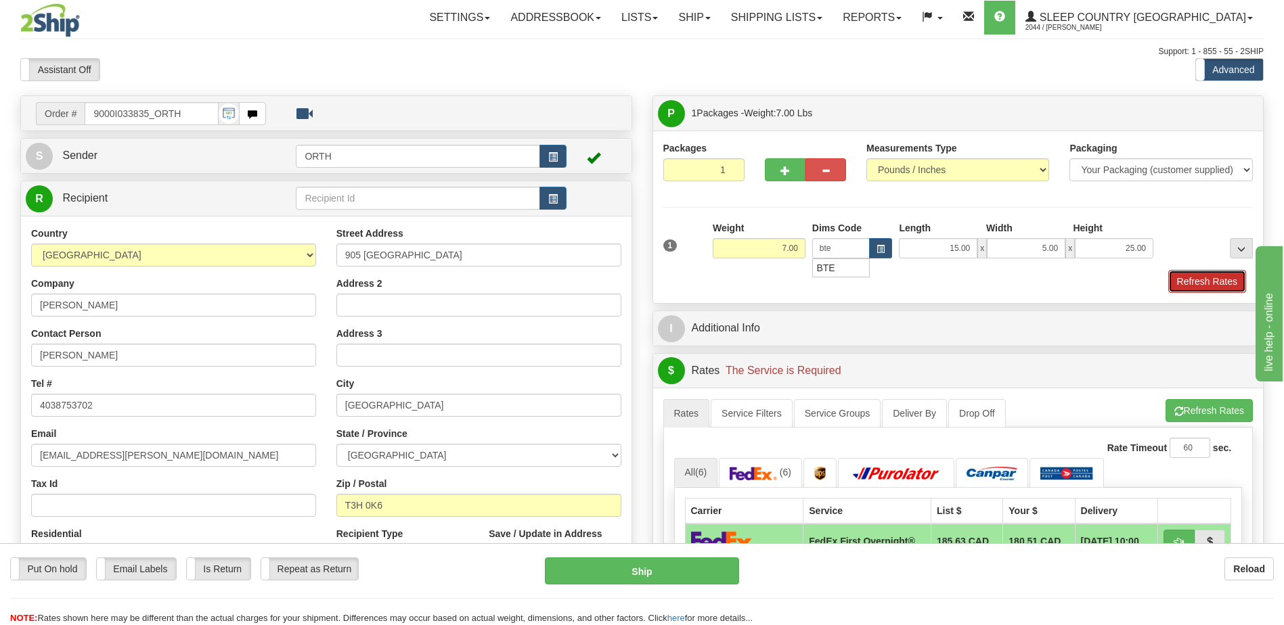
click at [1236, 279] on button "Refresh Rates" at bounding box center [1207, 281] width 78 height 23
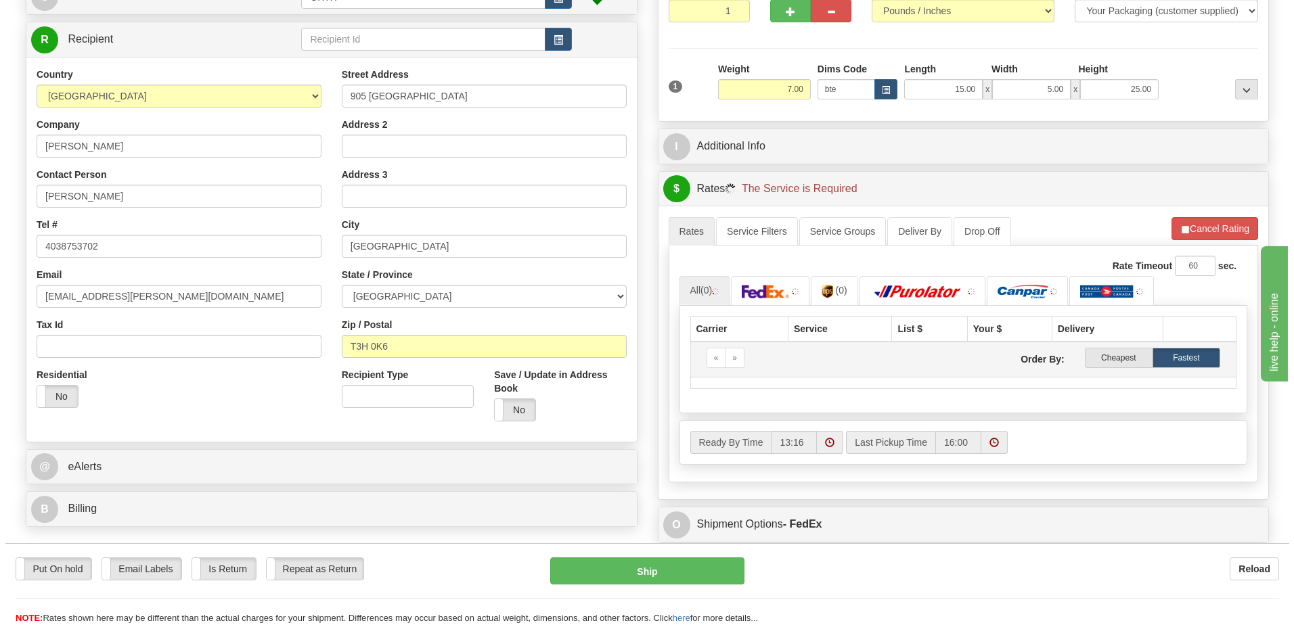
scroll to position [271, 0]
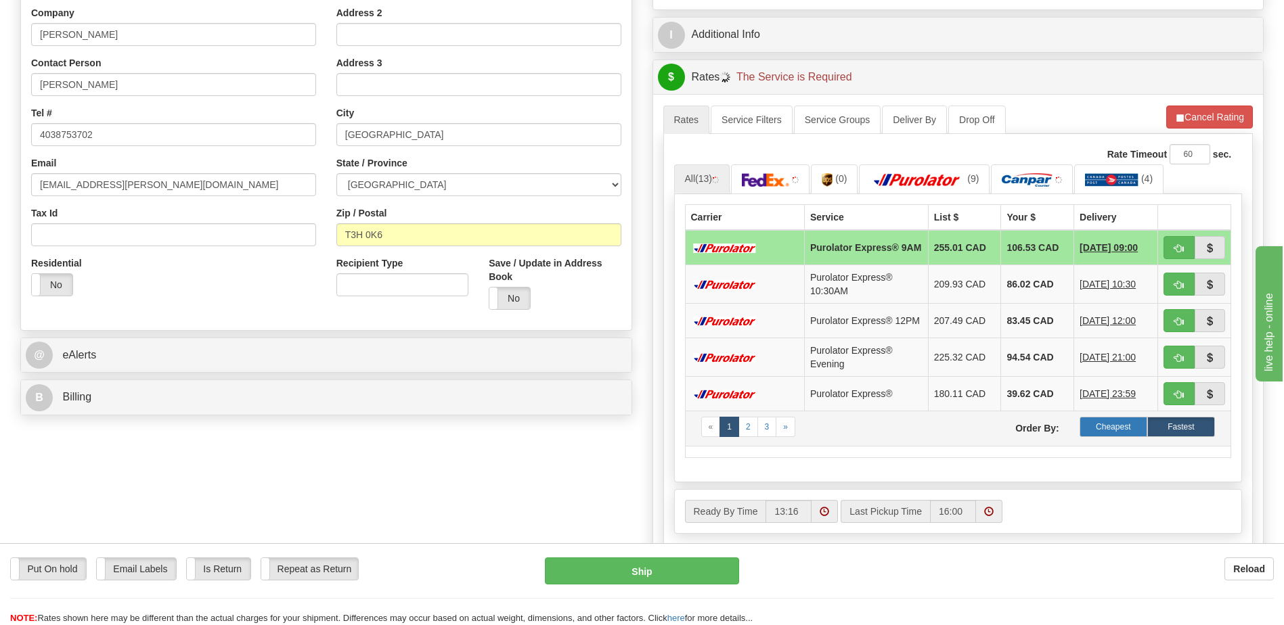
click at [1100, 437] on label "Cheapest" at bounding box center [1114, 427] width 68 height 20
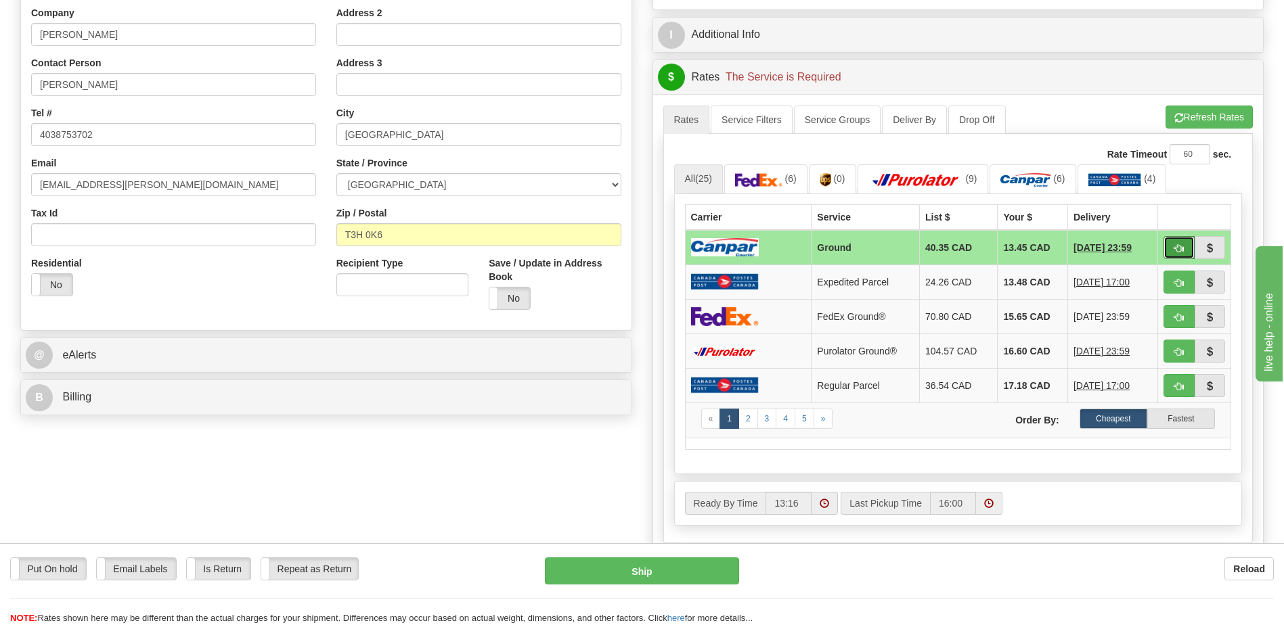
click at [1177, 244] on span "button" at bounding box center [1178, 248] width 9 height 9
type input "1"
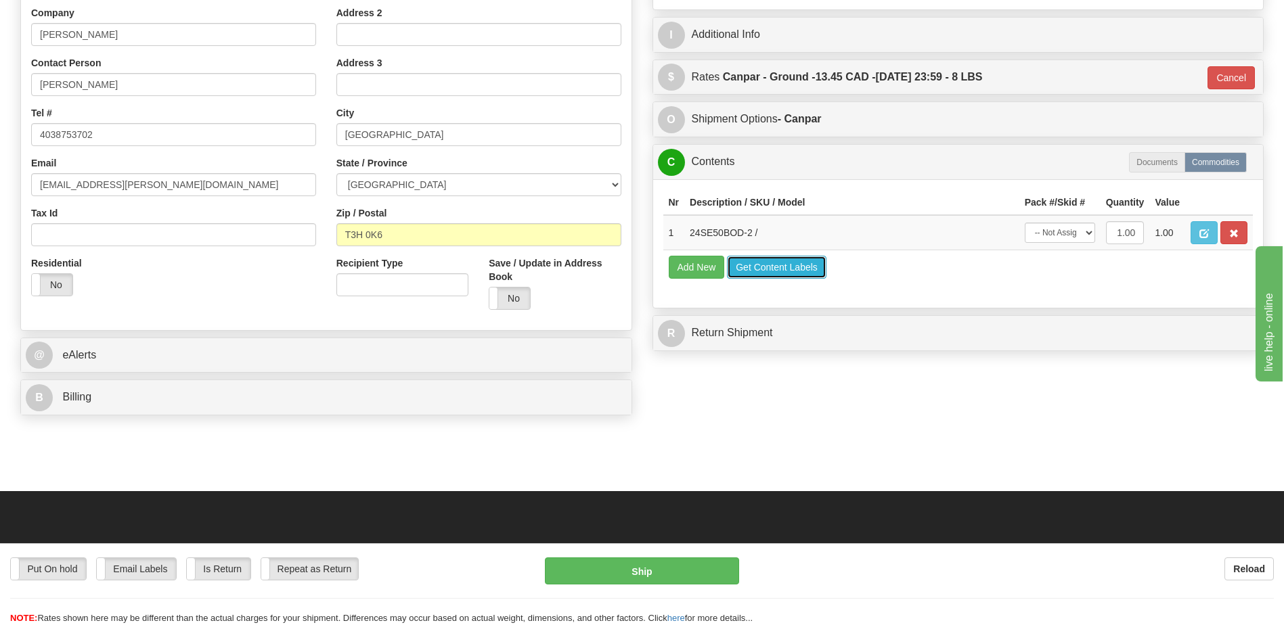
click at [780, 265] on button "Get Content Labels" at bounding box center [776, 267] width 99 height 23
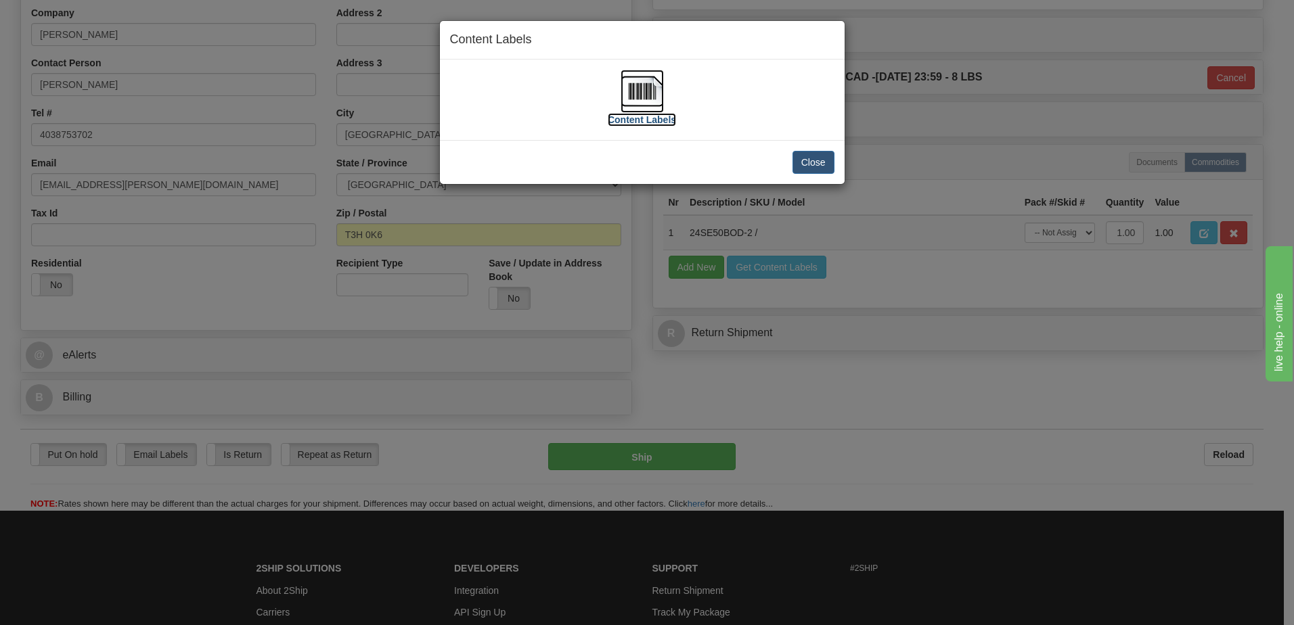
click at [637, 89] on img at bounding box center [642, 91] width 43 height 43
click at [828, 160] on button "Close" at bounding box center [814, 162] width 42 height 23
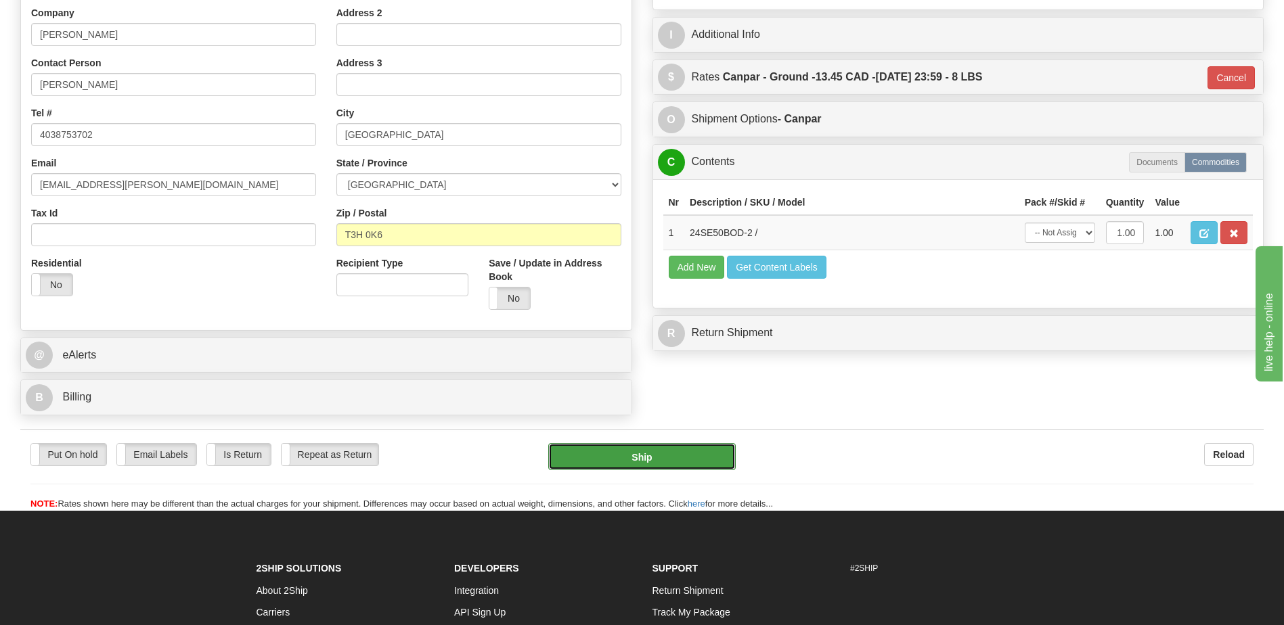
click at [664, 459] on button "Ship" at bounding box center [641, 456] width 187 height 27
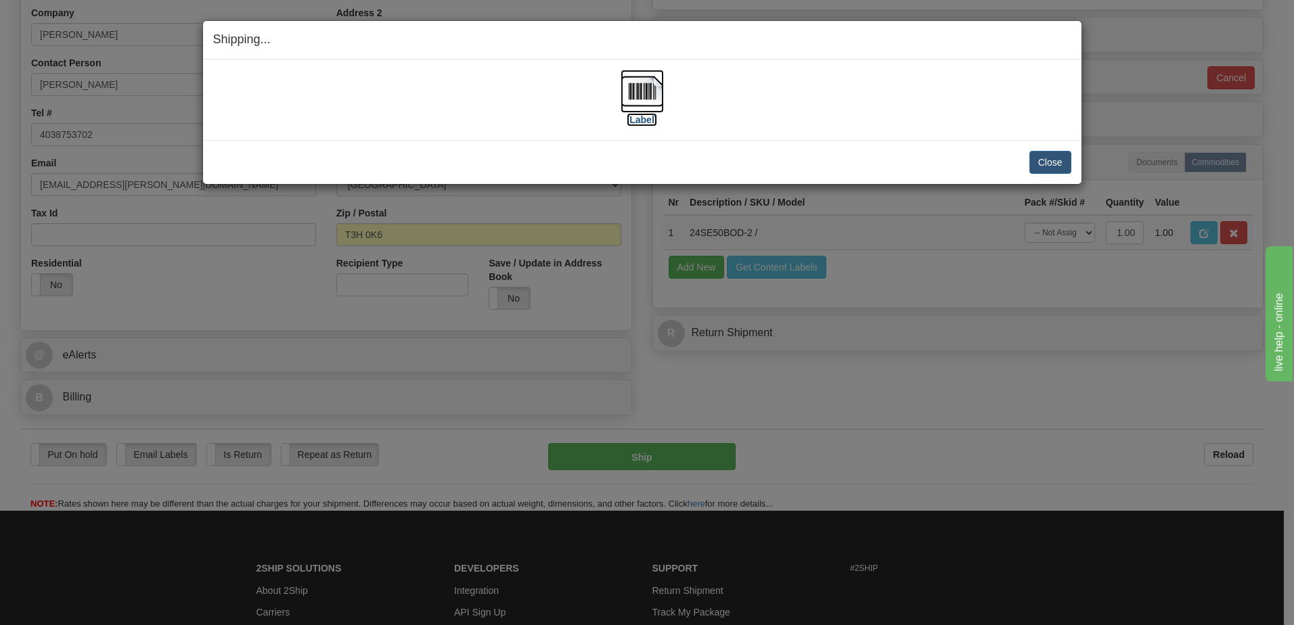
click at [661, 89] on img at bounding box center [642, 91] width 43 height 43
click at [1045, 162] on button "Close" at bounding box center [1050, 162] width 42 height 23
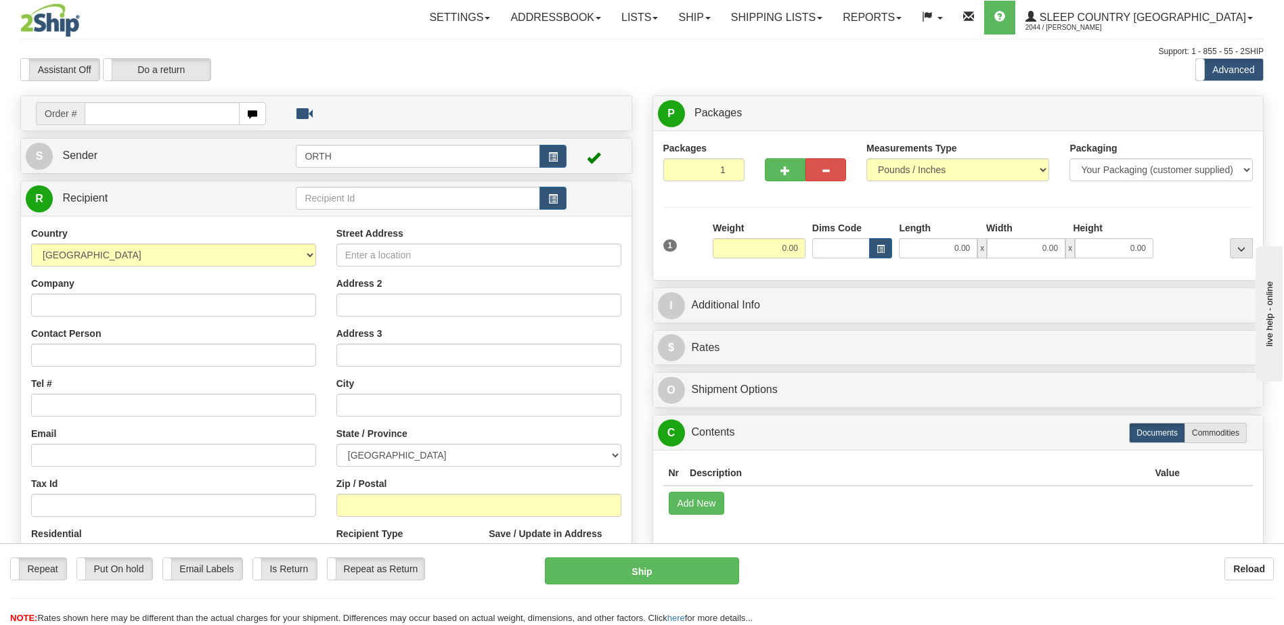
click at [173, 112] on input "text" at bounding box center [162, 113] width 154 height 23
type input "9000i034423"
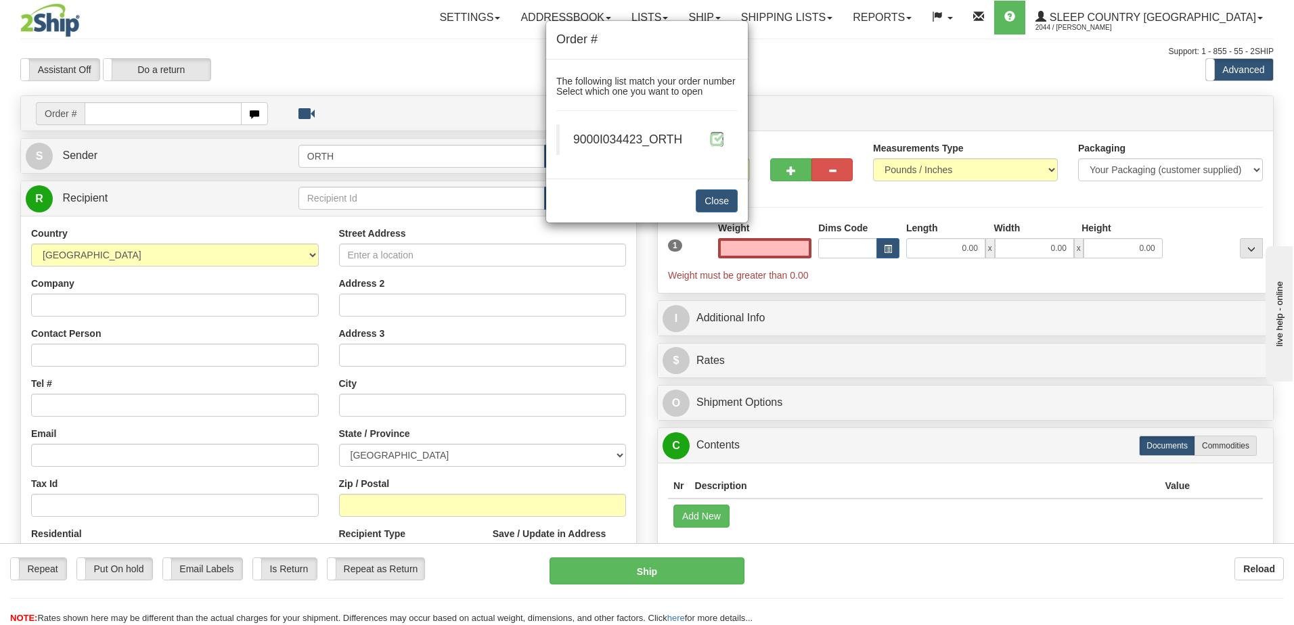
type input "0.00"
click at [721, 136] on span at bounding box center [717, 139] width 14 height 14
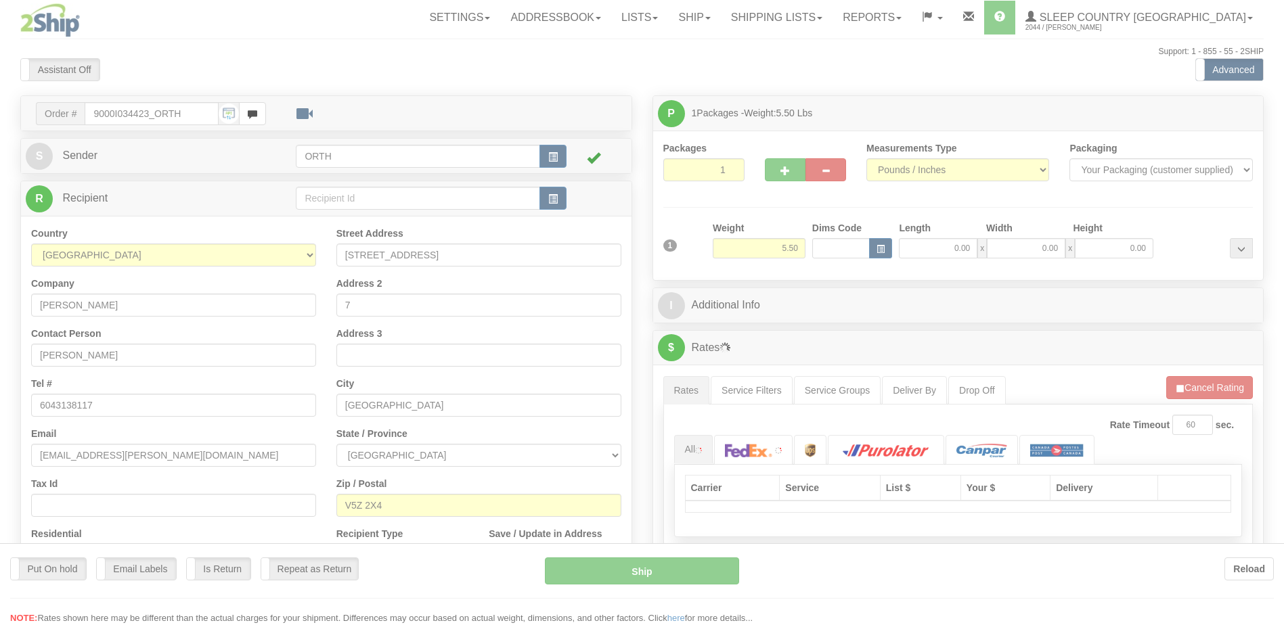
click at [836, 245] on div at bounding box center [642, 312] width 1284 height 625
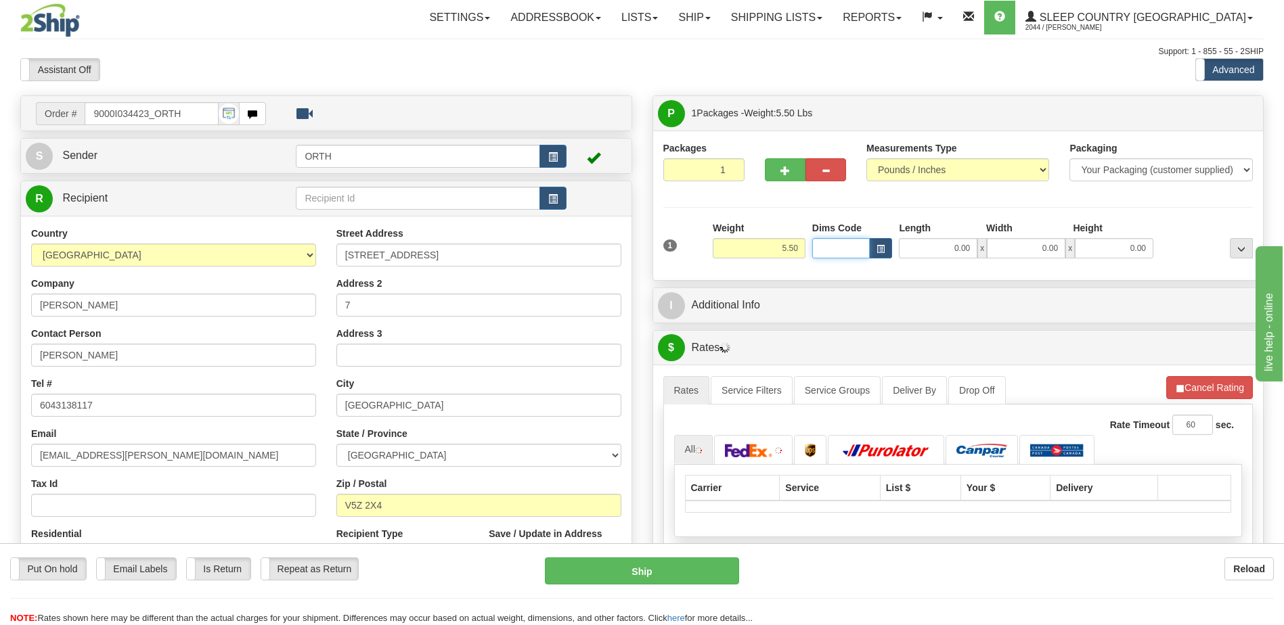
click at [835, 246] on input "Dims Code" at bounding box center [841, 248] width 58 height 20
type input "bte"
click button "Delete" at bounding box center [0, 0] width 0 height 0
type input "15.00"
type input "5.00"
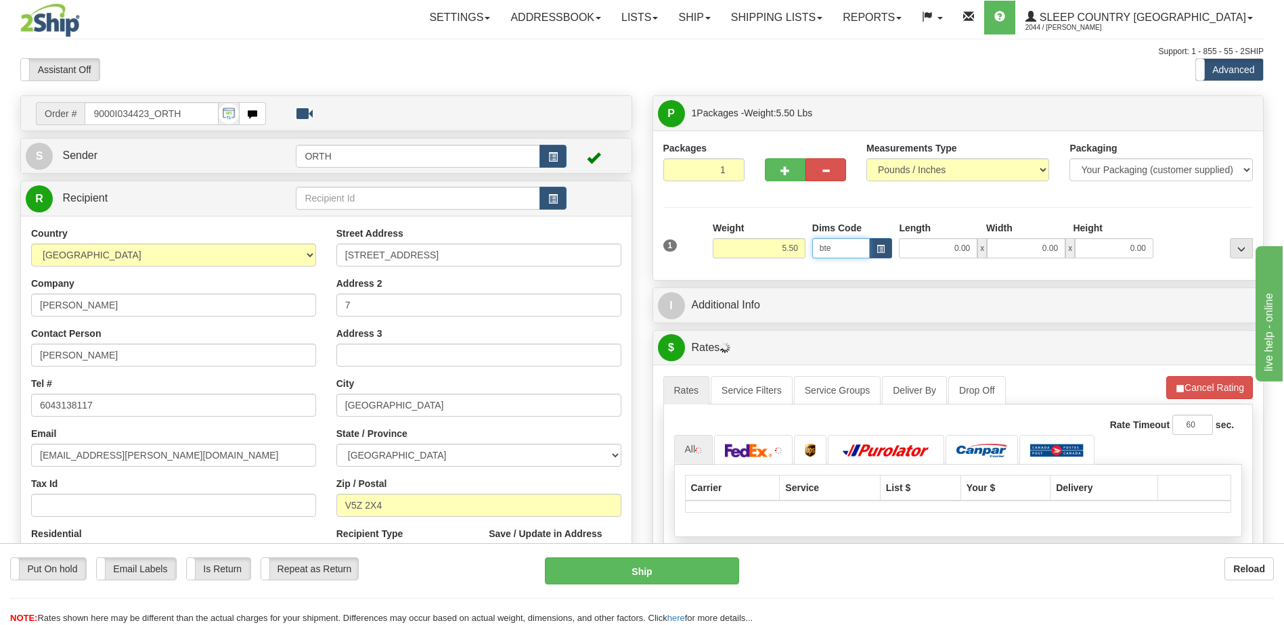
type input "25.00"
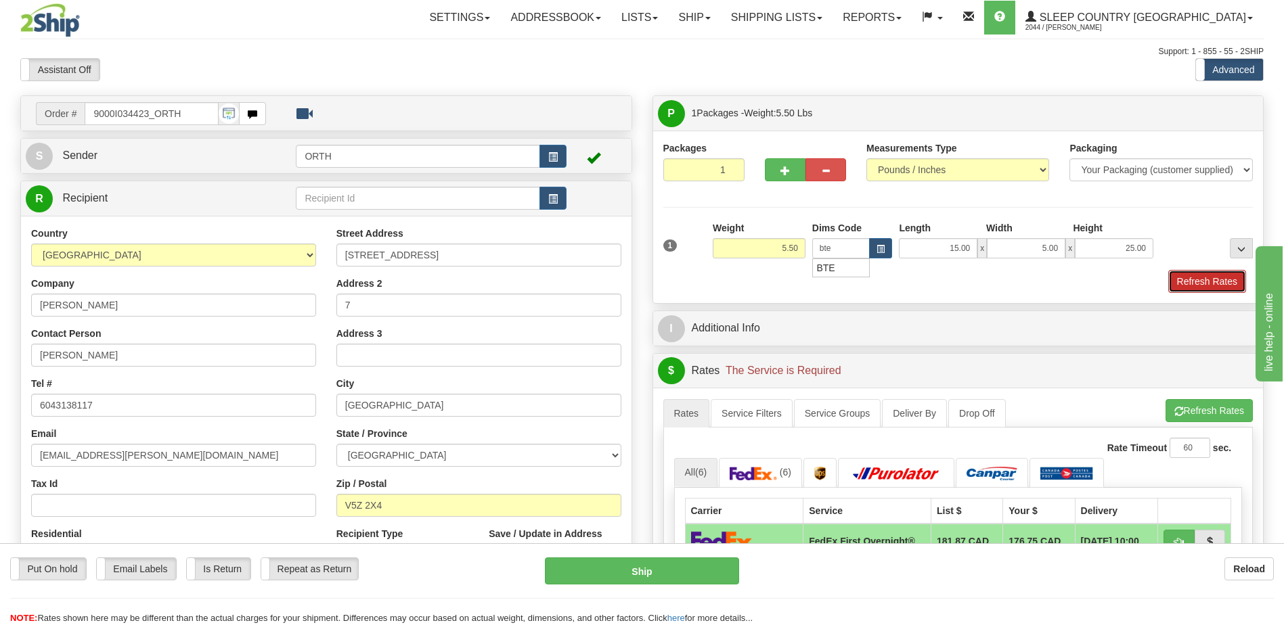
click at [1198, 275] on button "Refresh Rates" at bounding box center [1207, 281] width 78 height 23
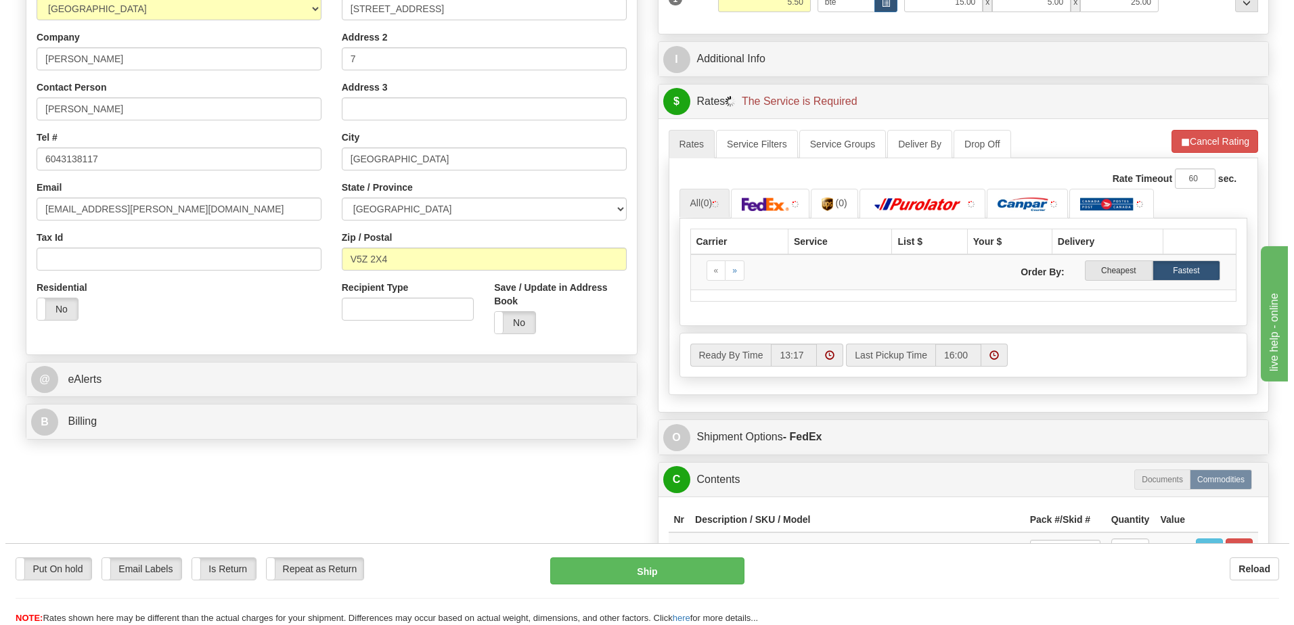
scroll to position [338, 0]
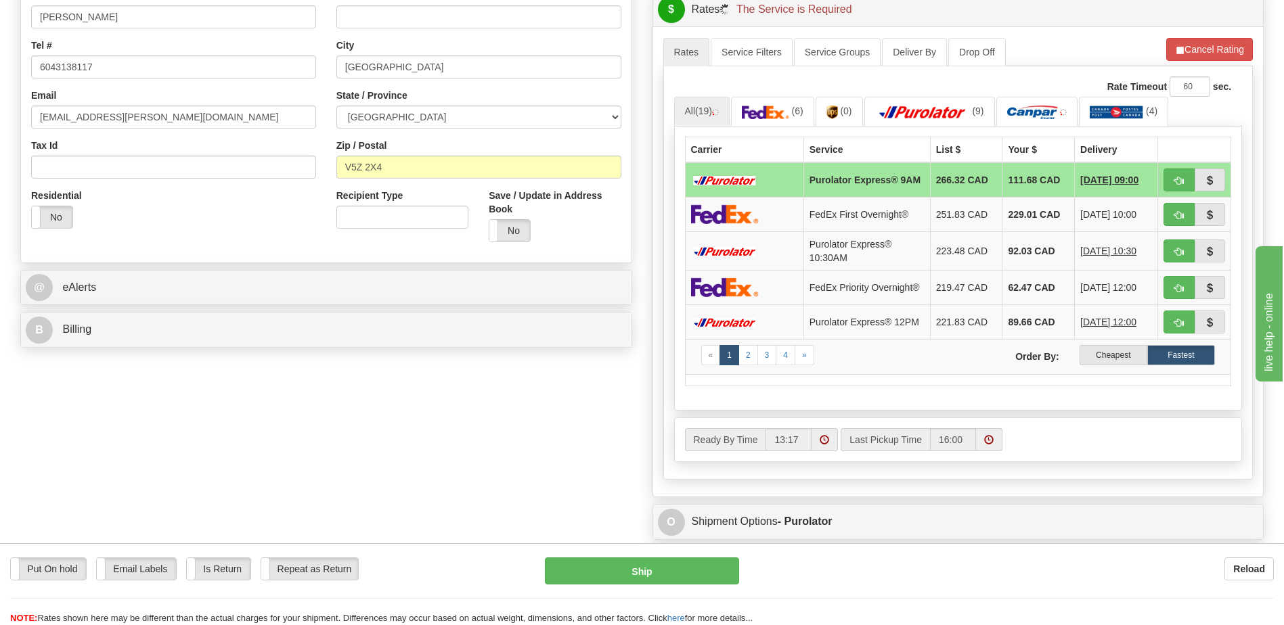
click at [1141, 365] on label "Cheapest" at bounding box center [1114, 355] width 68 height 20
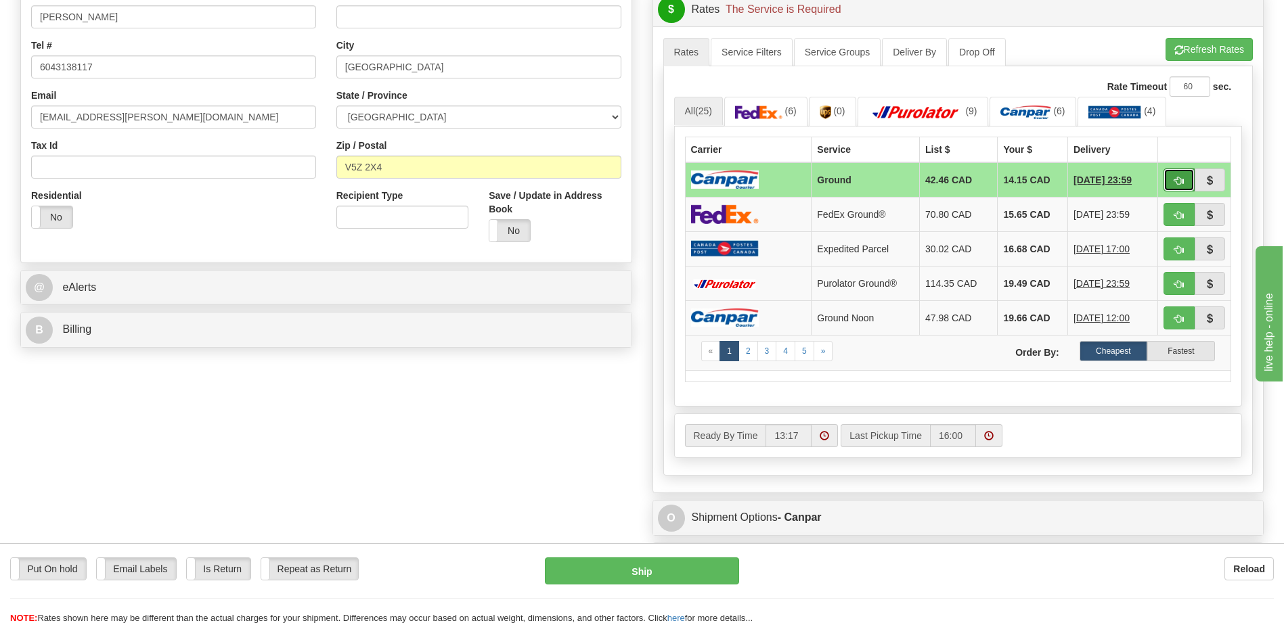
click at [1174, 176] on button "button" at bounding box center [1178, 180] width 31 height 23
type input "1"
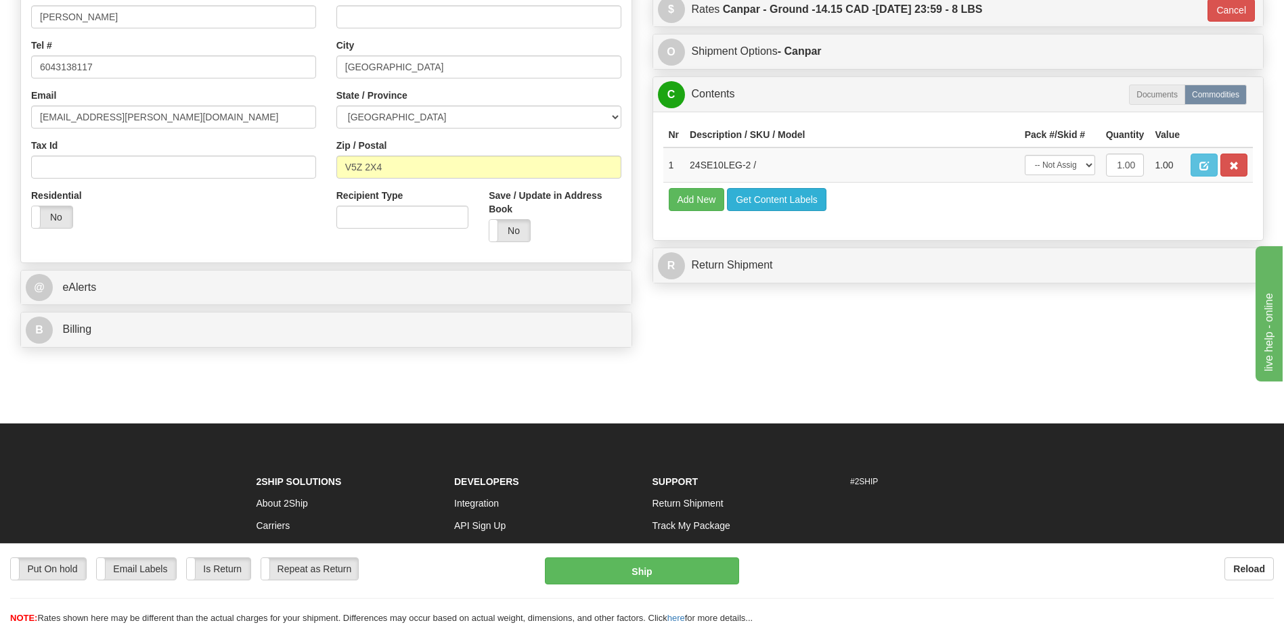
click at [801, 192] on td "Add New Get Content Labels" at bounding box center [958, 199] width 590 height 35
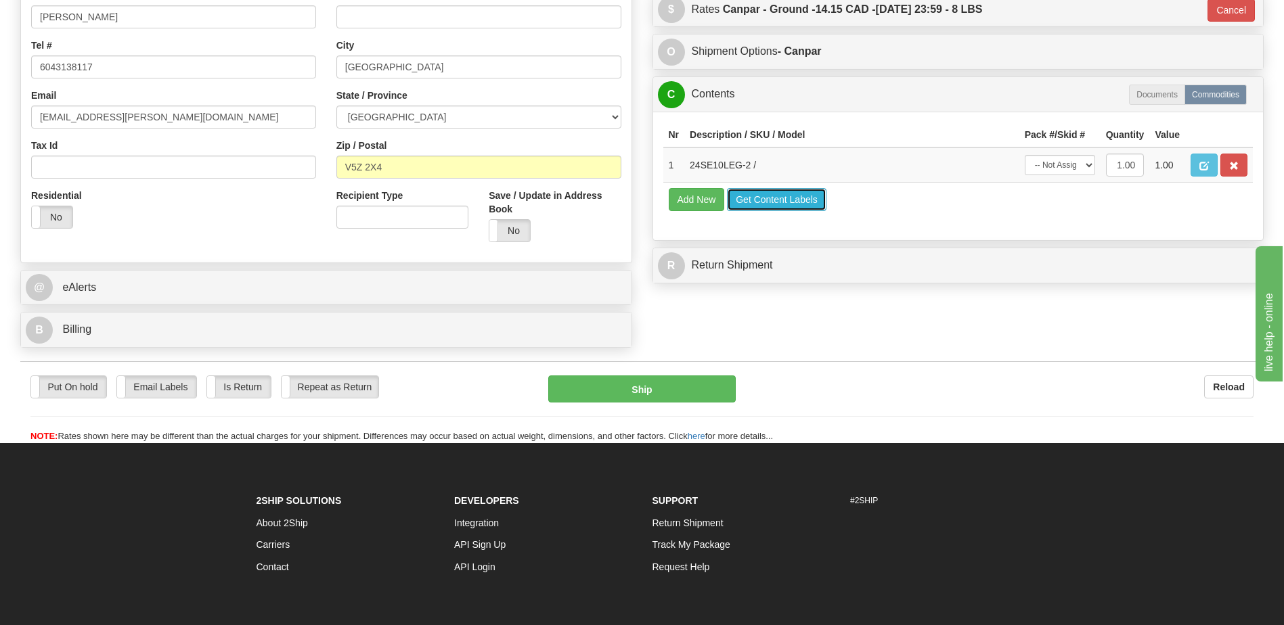
click at [801, 196] on button "Get Content Labels" at bounding box center [776, 199] width 99 height 23
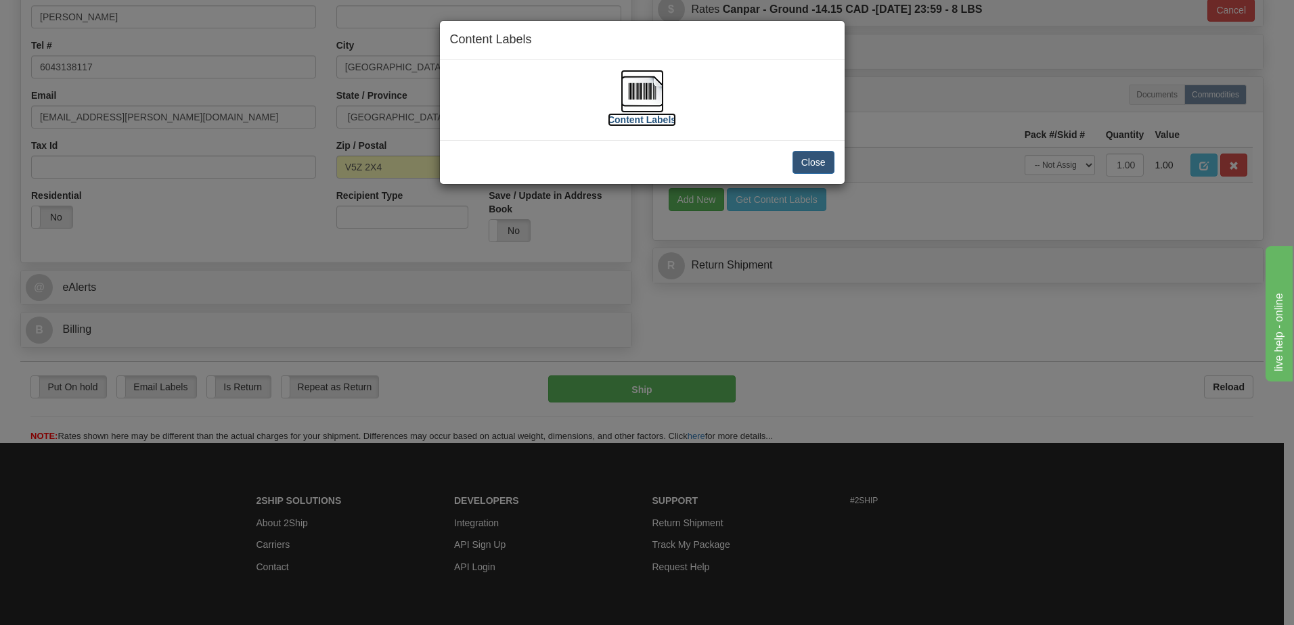
click at [646, 93] on img at bounding box center [642, 91] width 43 height 43
click at [813, 160] on button "Close" at bounding box center [814, 162] width 42 height 23
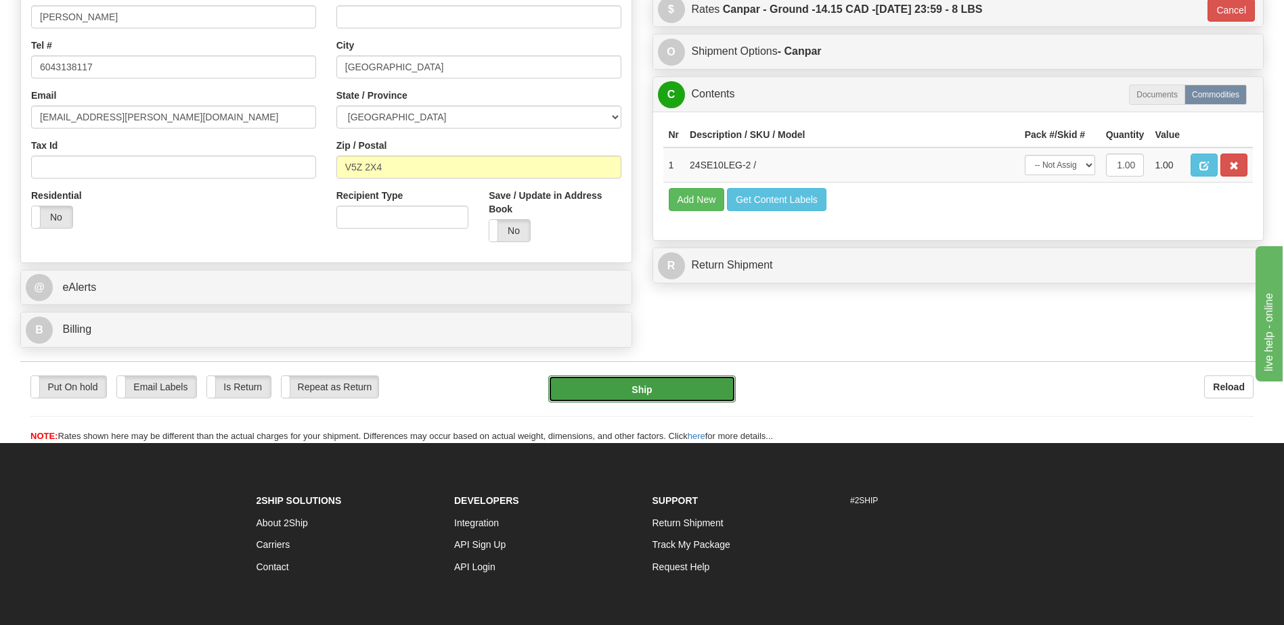
click at [661, 391] on button "Ship" at bounding box center [641, 389] width 187 height 27
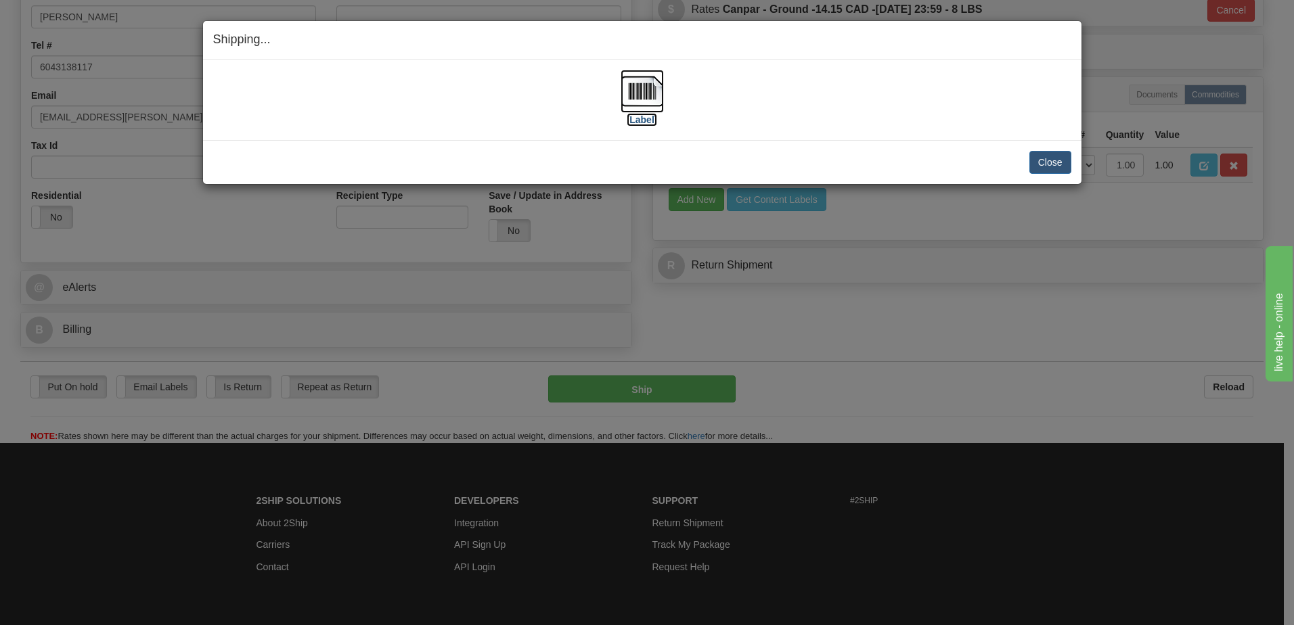
click at [636, 103] on img at bounding box center [642, 91] width 43 height 43
click at [1063, 160] on button "Close" at bounding box center [1050, 162] width 42 height 23
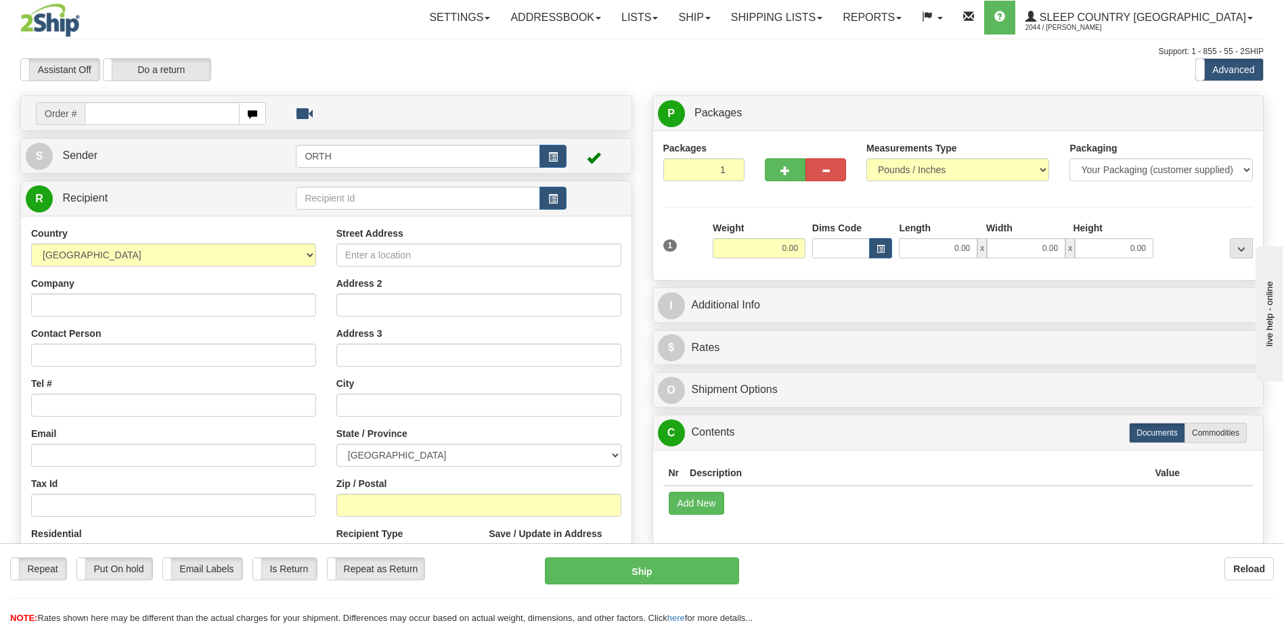
click at [161, 106] on input "text" at bounding box center [162, 113] width 154 height 23
type input "90000i034679"
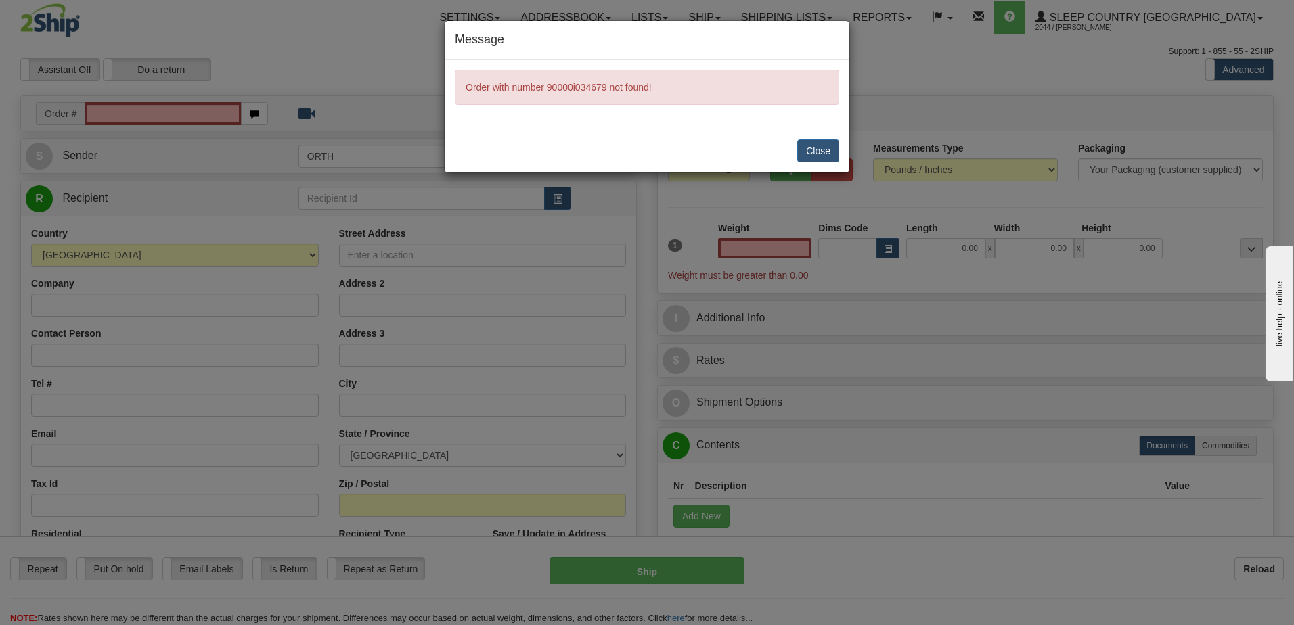
type input "0.00"
click at [825, 148] on button "Close" at bounding box center [818, 150] width 42 height 23
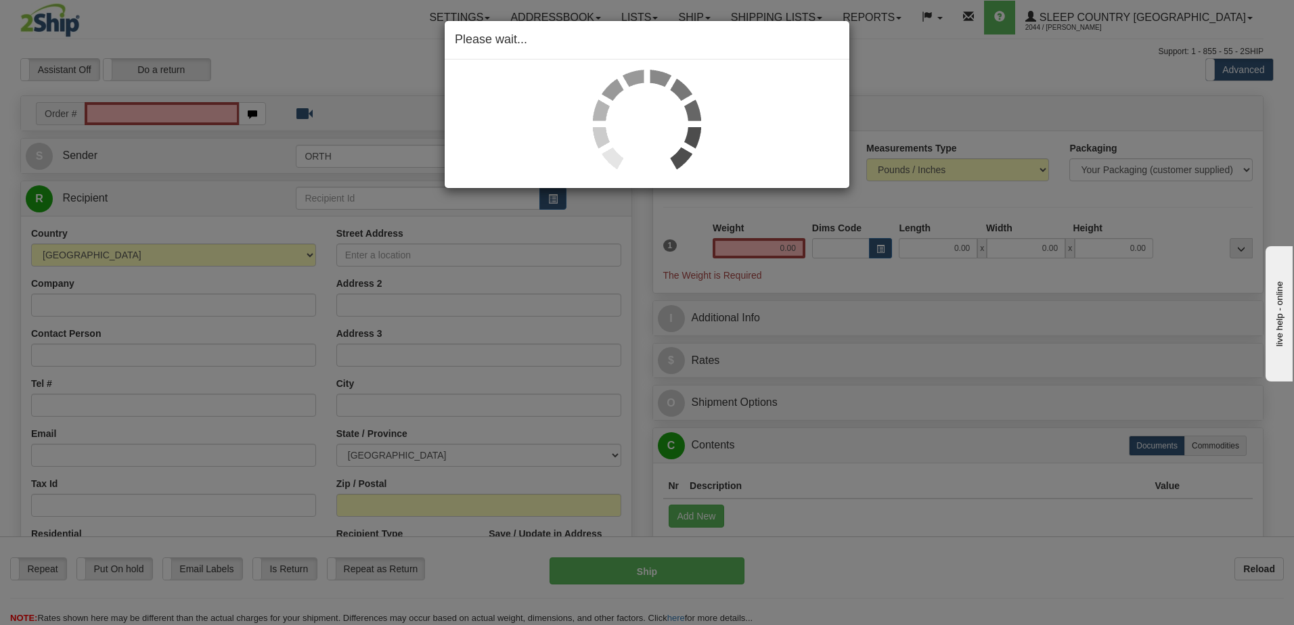
click at [184, 114] on div "Please wait..." at bounding box center [647, 312] width 1294 height 625
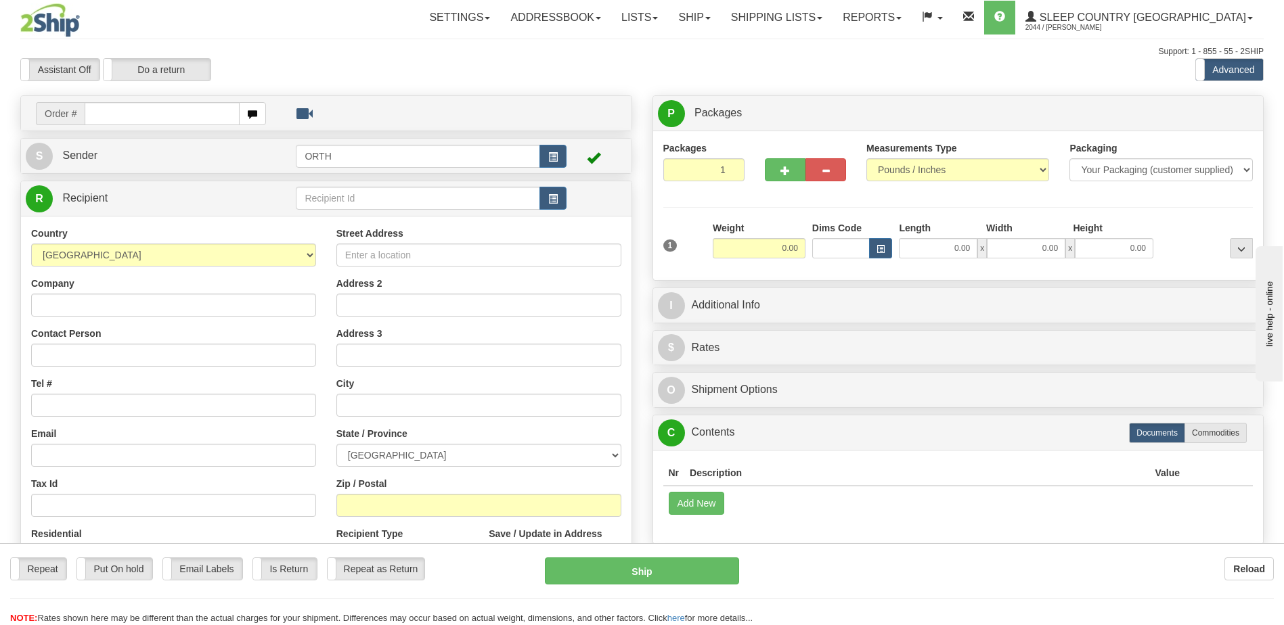
click at [173, 117] on div "Toggle navigation Settings Shipping Preferences Fields Preferences New" at bounding box center [642, 381] width 1284 height 762
click at [138, 113] on input "text" at bounding box center [162, 113] width 154 height 23
type input "9000i034679"
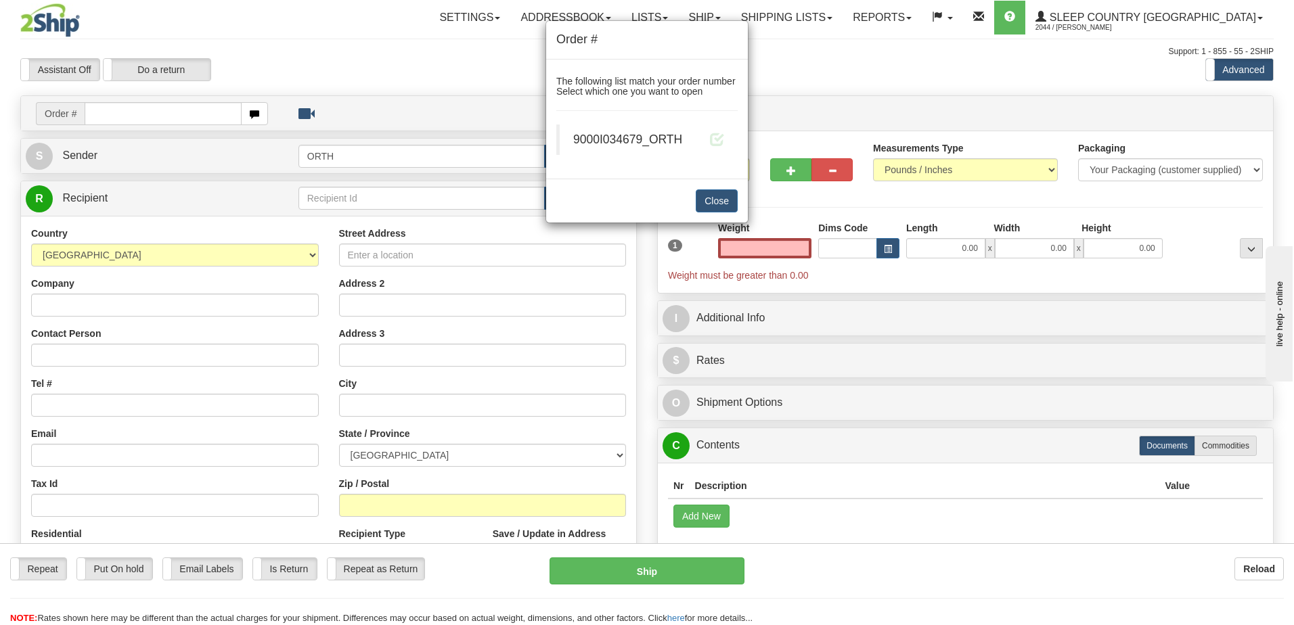
type input "0.00"
click at [709, 140] on div "9000I034679_ORTH" at bounding box center [648, 139] width 151 height 17
click at [713, 140] on span at bounding box center [717, 139] width 14 height 14
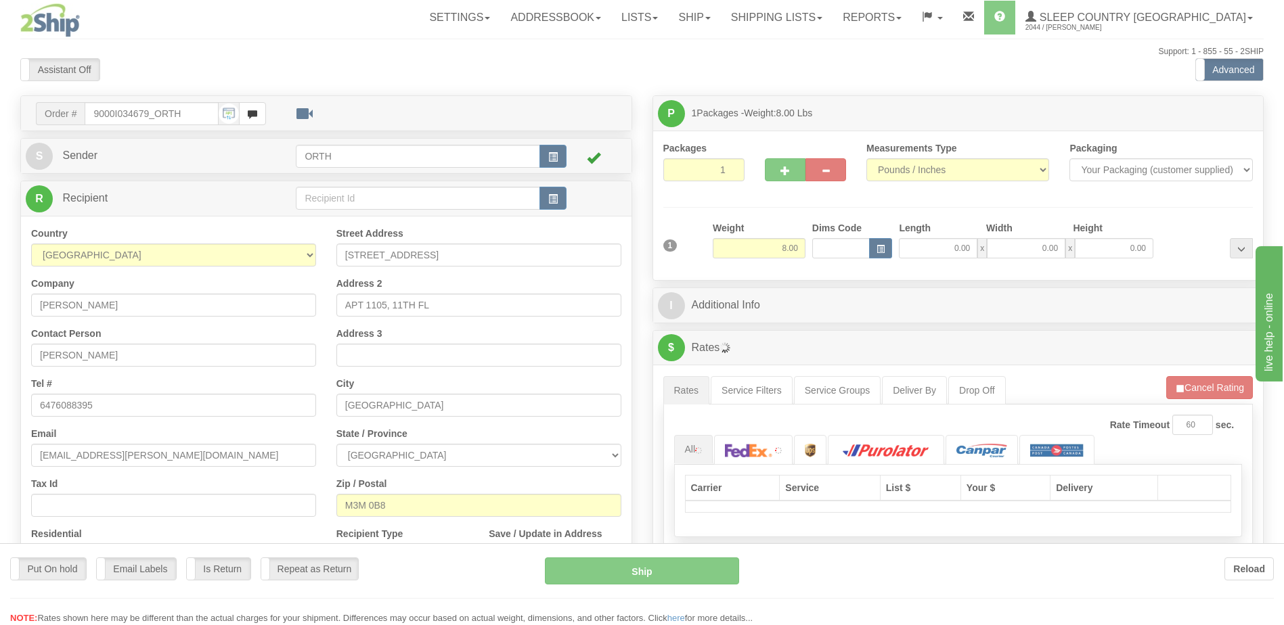
click at [855, 252] on div at bounding box center [642, 312] width 1284 height 625
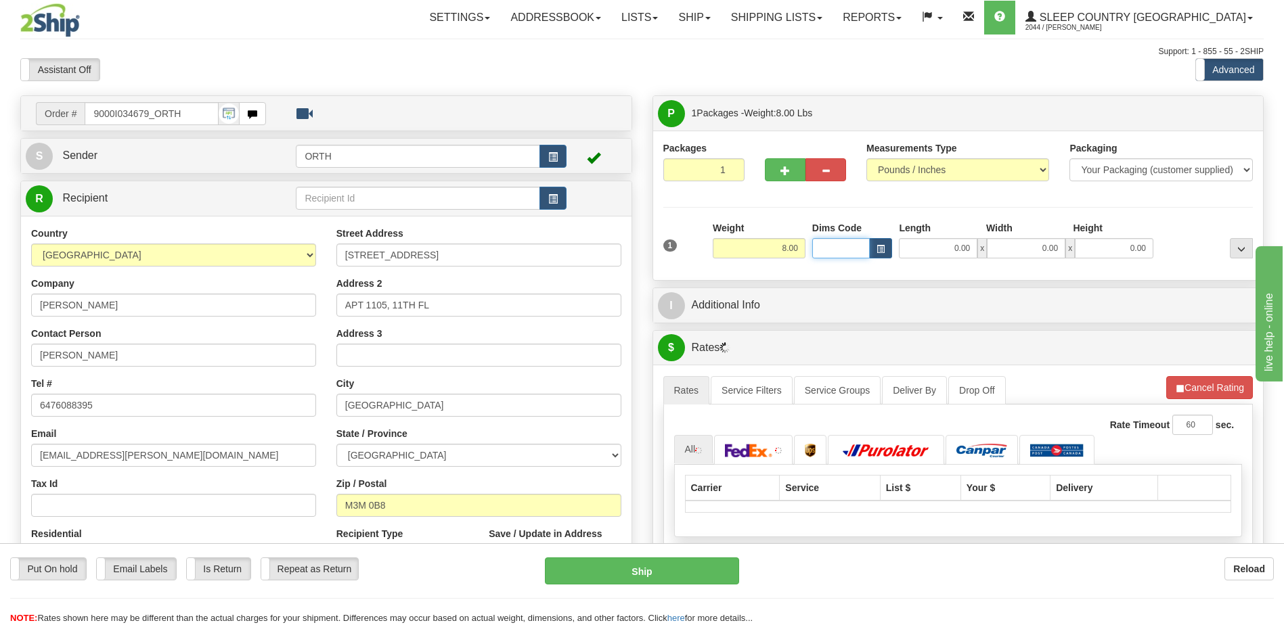
click at [855, 251] on input "Dims Code" at bounding box center [841, 248] width 58 height 20
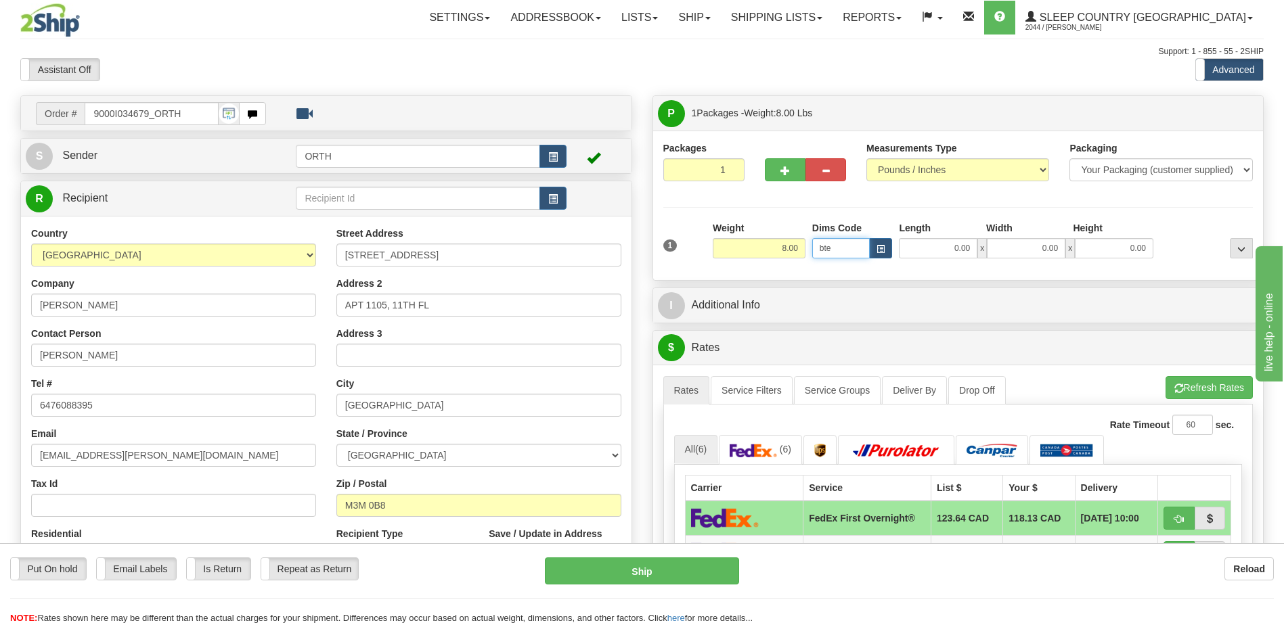
type input "bte"
click button "Delete" at bounding box center [0, 0] width 0 height 0
type input "15.00"
type input "5.00"
type input "25.00"
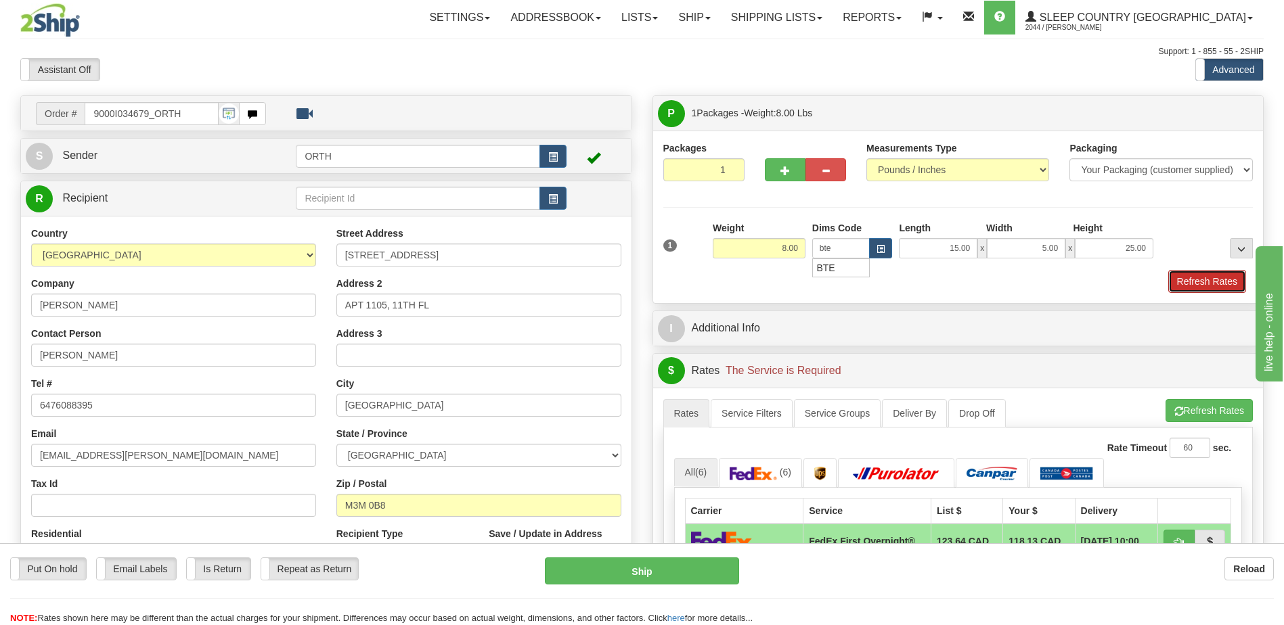
click at [1230, 271] on button "Refresh Rates" at bounding box center [1207, 281] width 78 height 23
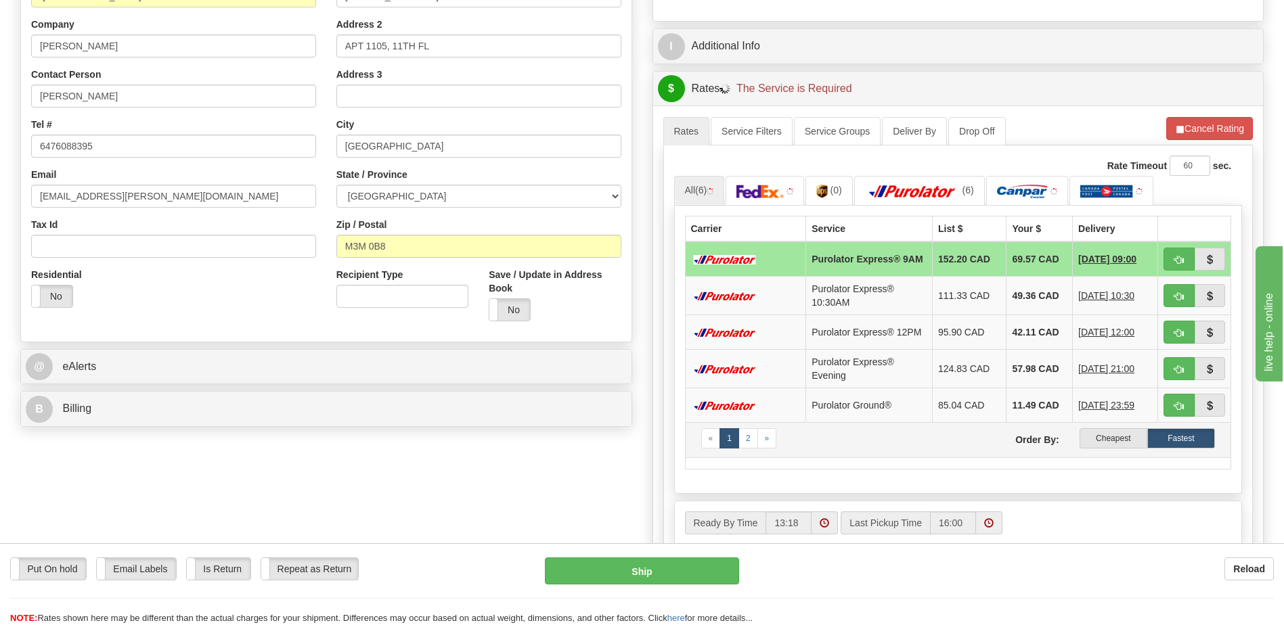
scroll to position [271, 0]
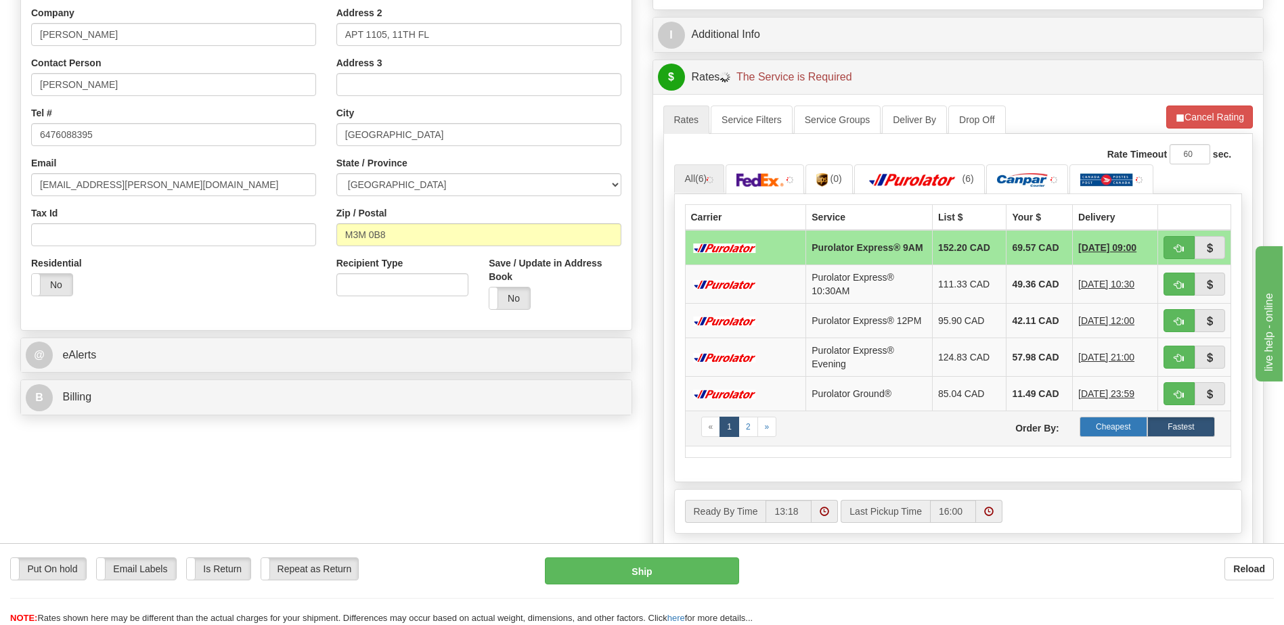
click at [1121, 437] on label "Cheapest" at bounding box center [1114, 427] width 68 height 20
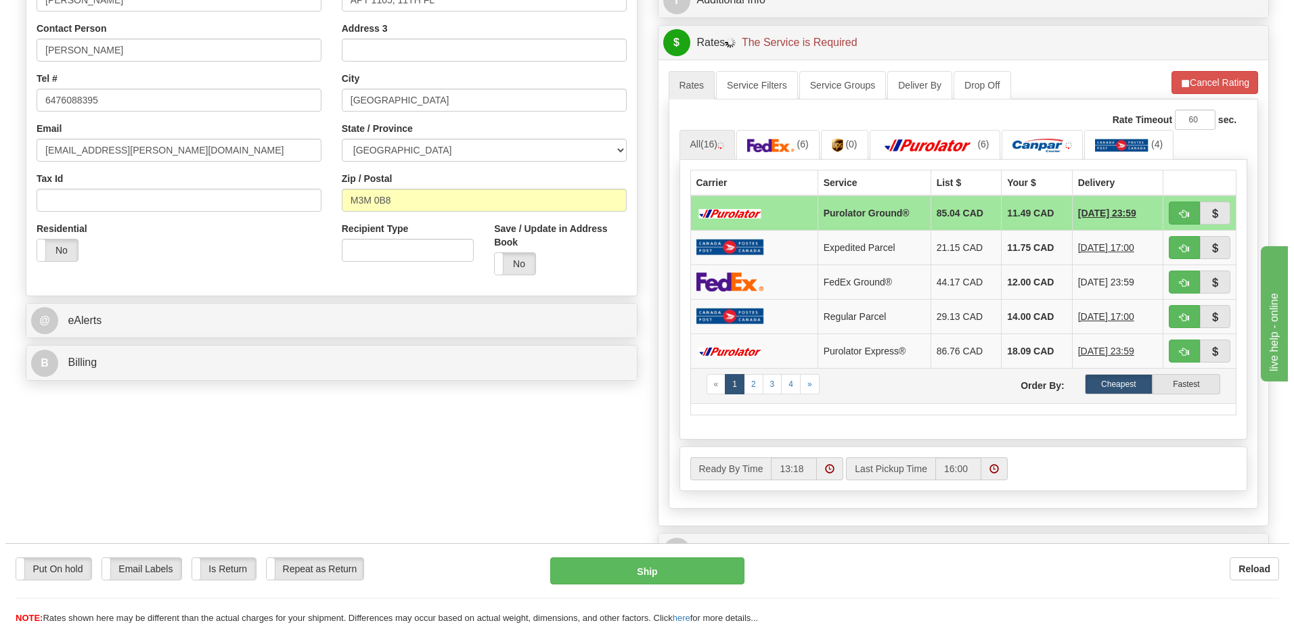
scroll to position [338, 0]
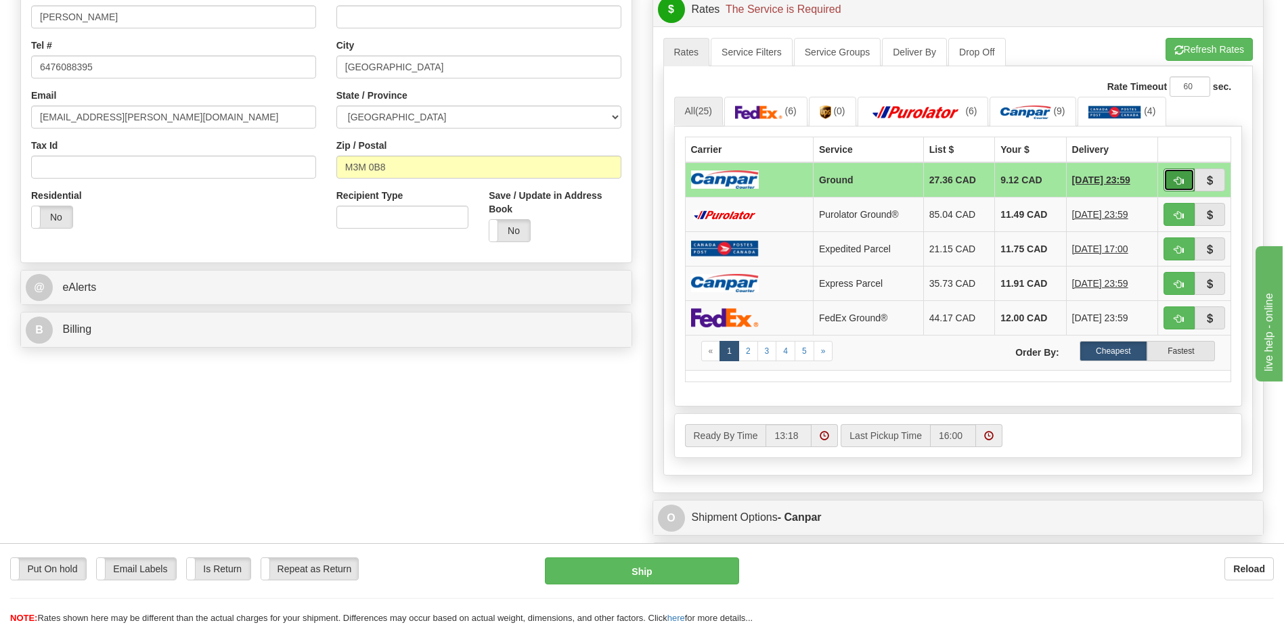
click at [1177, 181] on span "button" at bounding box center [1178, 181] width 9 height 9
type input "1"
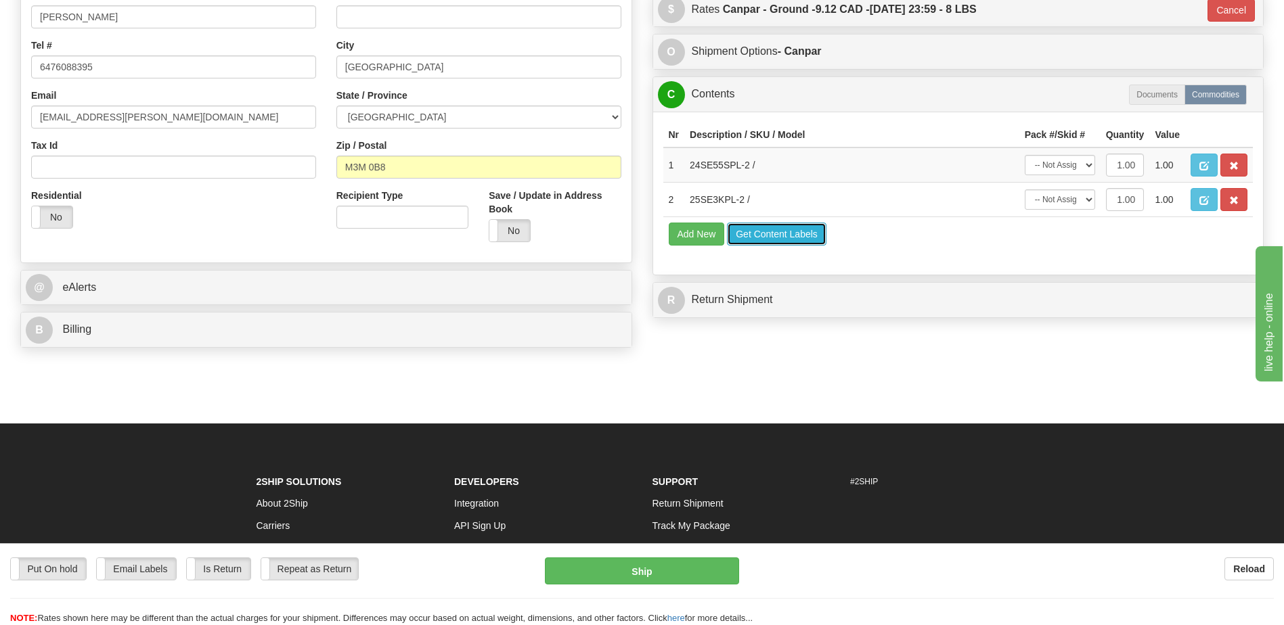
click at [780, 242] on button "Get Content Labels" at bounding box center [776, 234] width 99 height 23
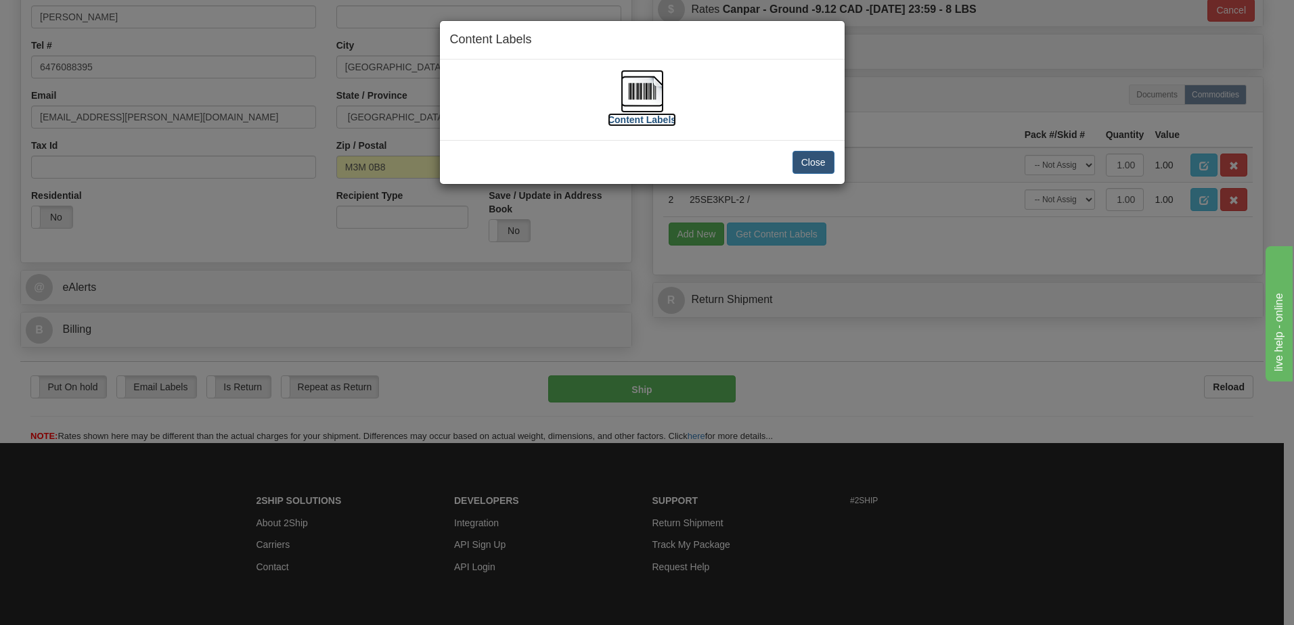
click at [634, 87] on img at bounding box center [642, 91] width 43 height 43
click at [820, 164] on button "Close" at bounding box center [814, 162] width 42 height 23
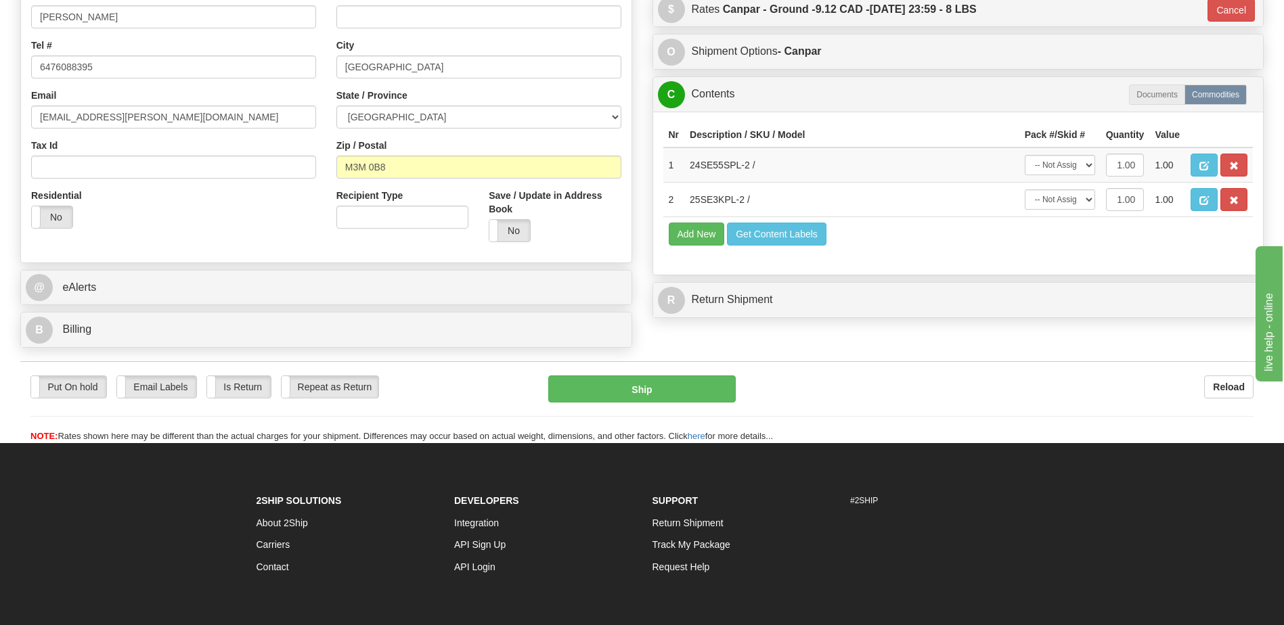
click at [676, 374] on div "Put On hold Put On hold Email Labels Email Labels Edit Is Return Is Return Repe…" at bounding box center [641, 402] width 1243 height 82
click at [676, 384] on button "Ship" at bounding box center [641, 389] width 187 height 27
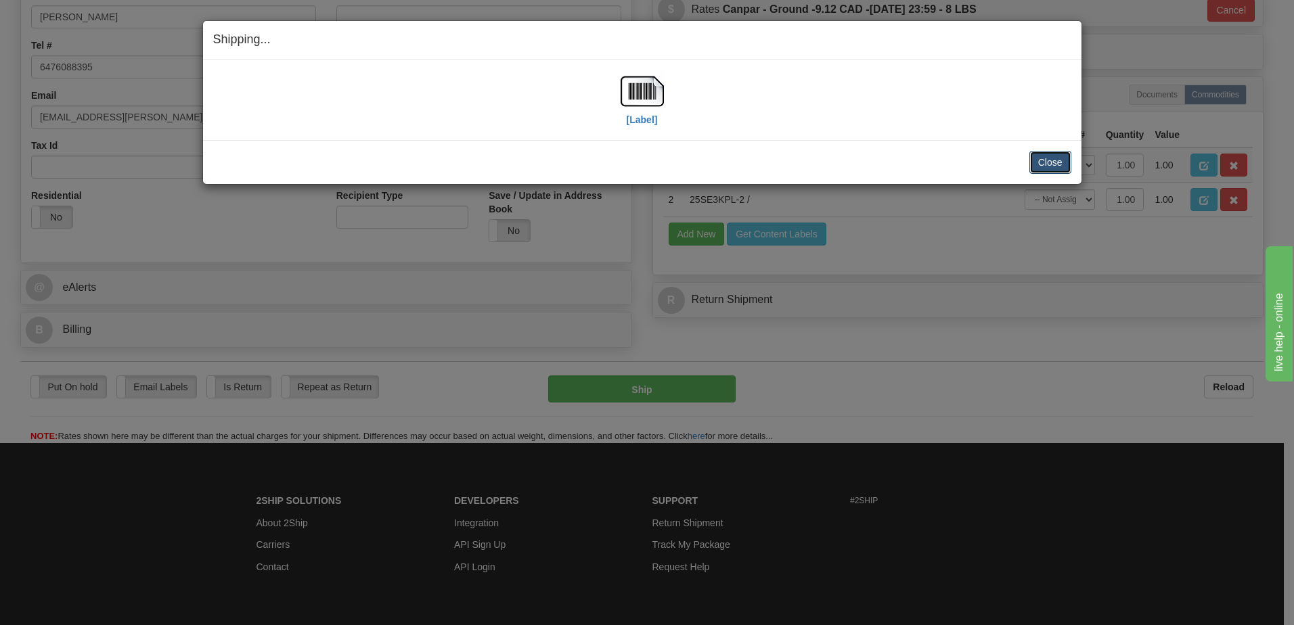
click at [1050, 159] on button "Close" at bounding box center [1050, 162] width 42 height 23
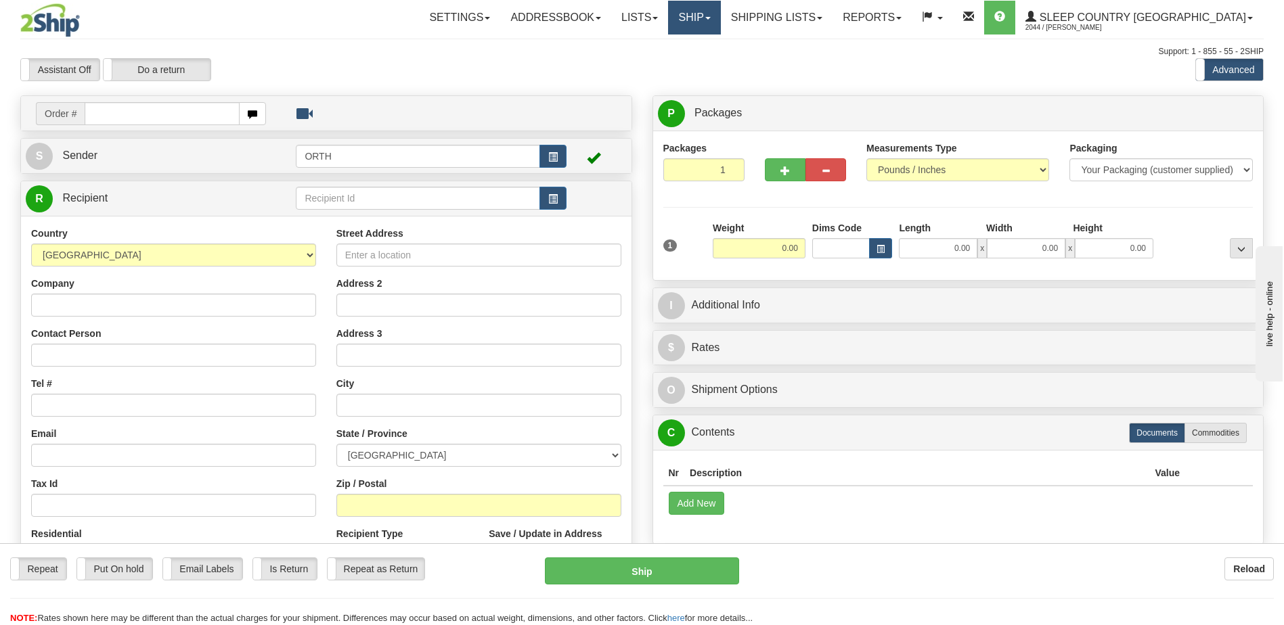
click at [720, 12] on link "Ship" at bounding box center [694, 18] width 52 height 34
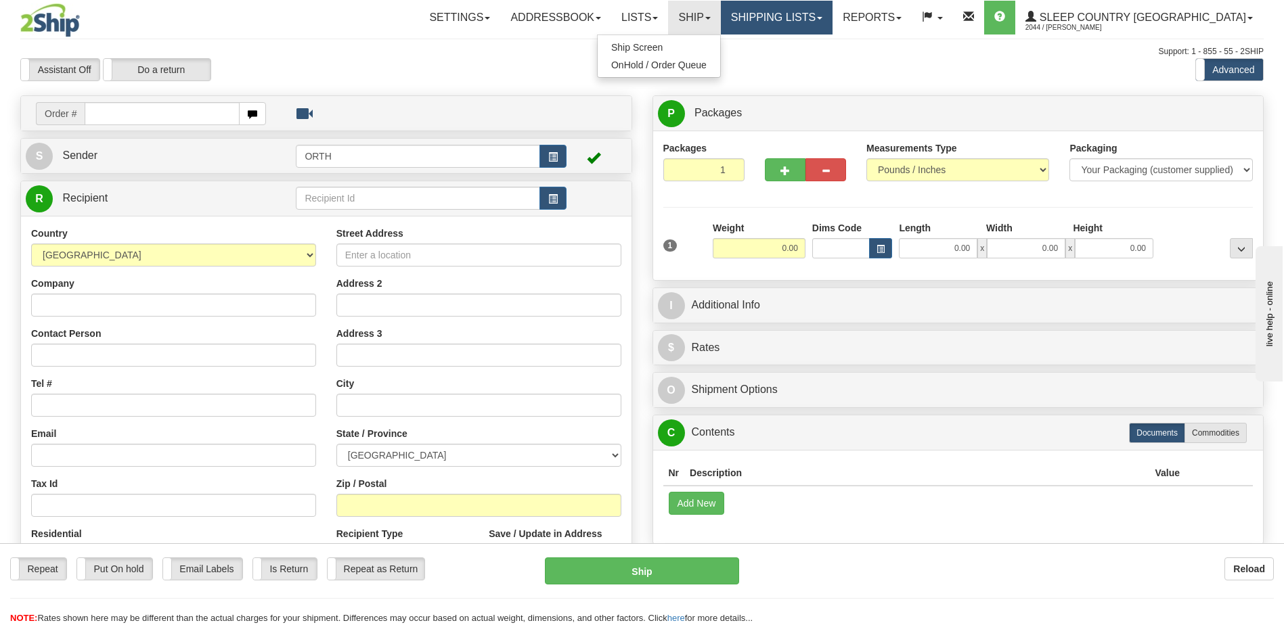
click at [832, 18] on link "Shipping lists" at bounding box center [777, 18] width 112 height 34
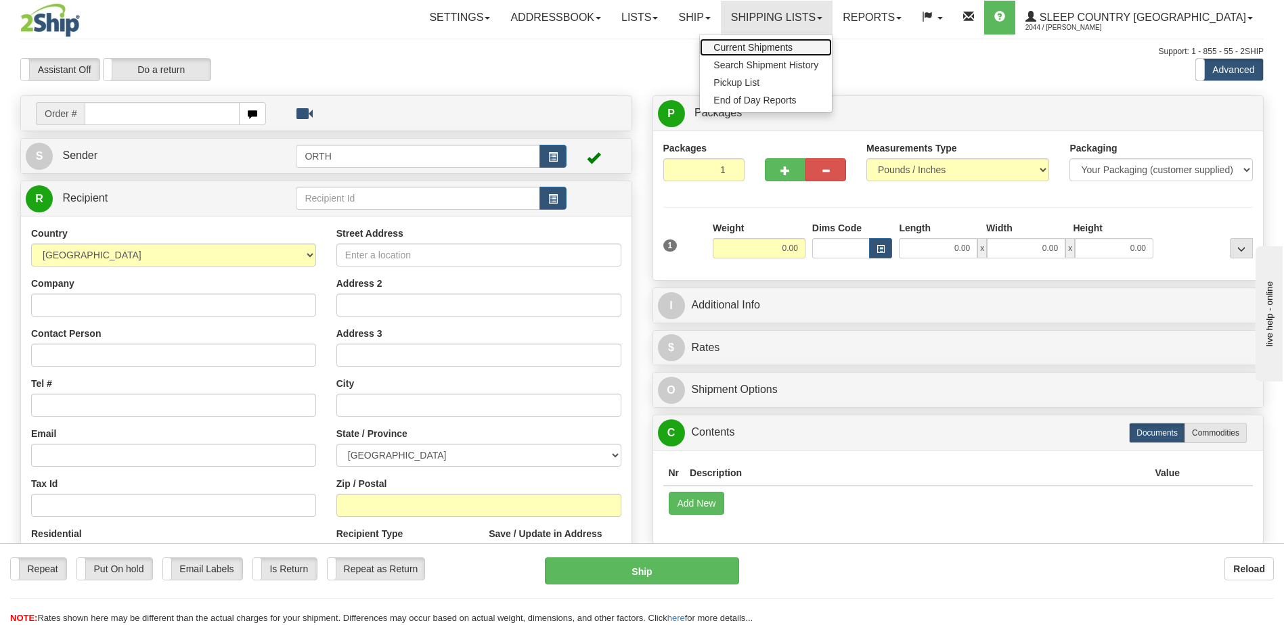
click at [832, 42] on link "Current Shipments" at bounding box center [766, 48] width 132 height 18
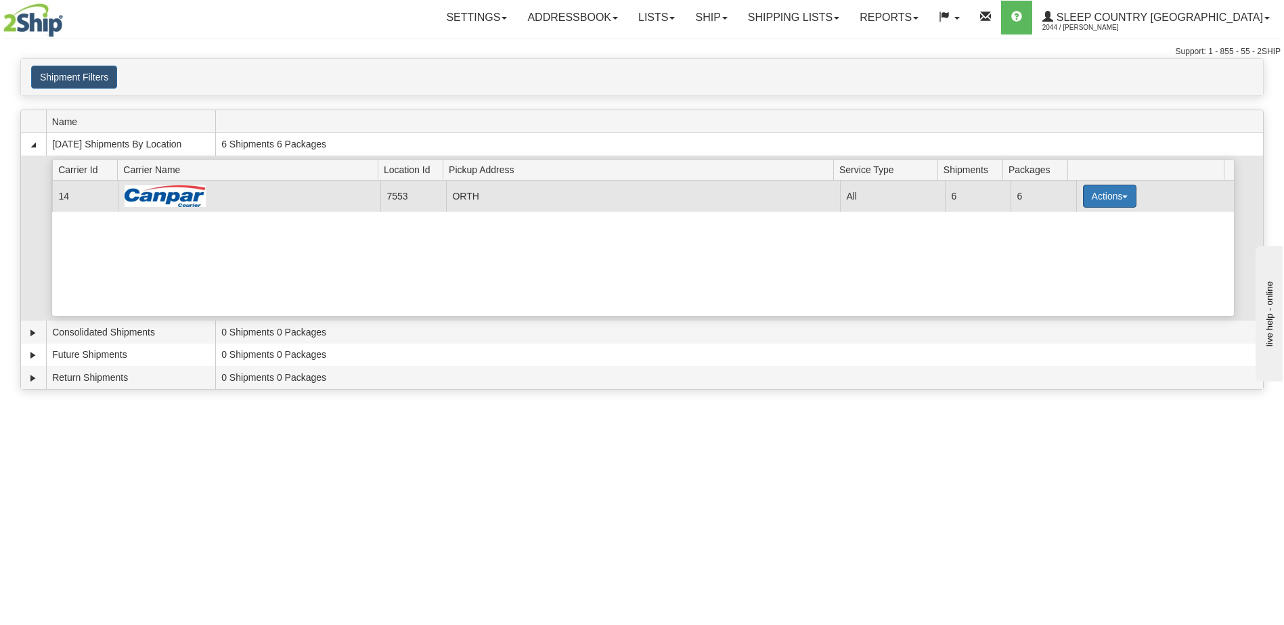
click at [1101, 204] on button "Actions" at bounding box center [1110, 196] width 54 height 23
click at [1067, 292] on span "Print" at bounding box center [1055, 291] width 28 height 9
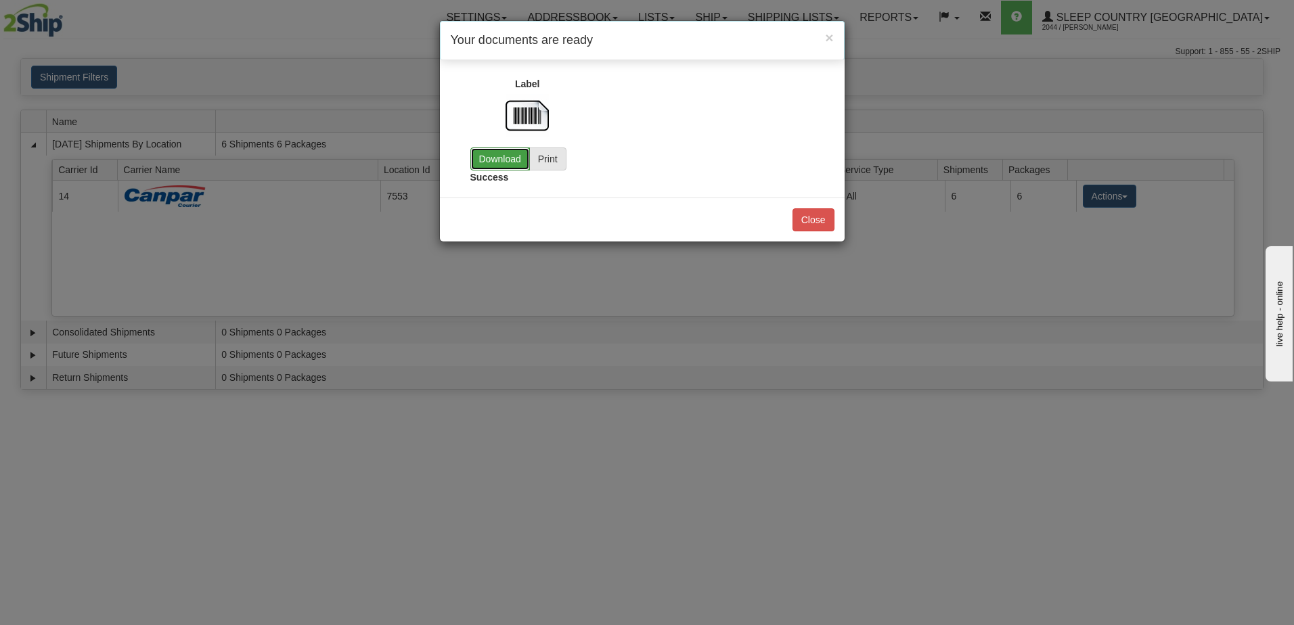
click at [500, 158] on link "Download" at bounding box center [500, 159] width 60 height 23
